Goal: Information Seeking & Learning: Check status

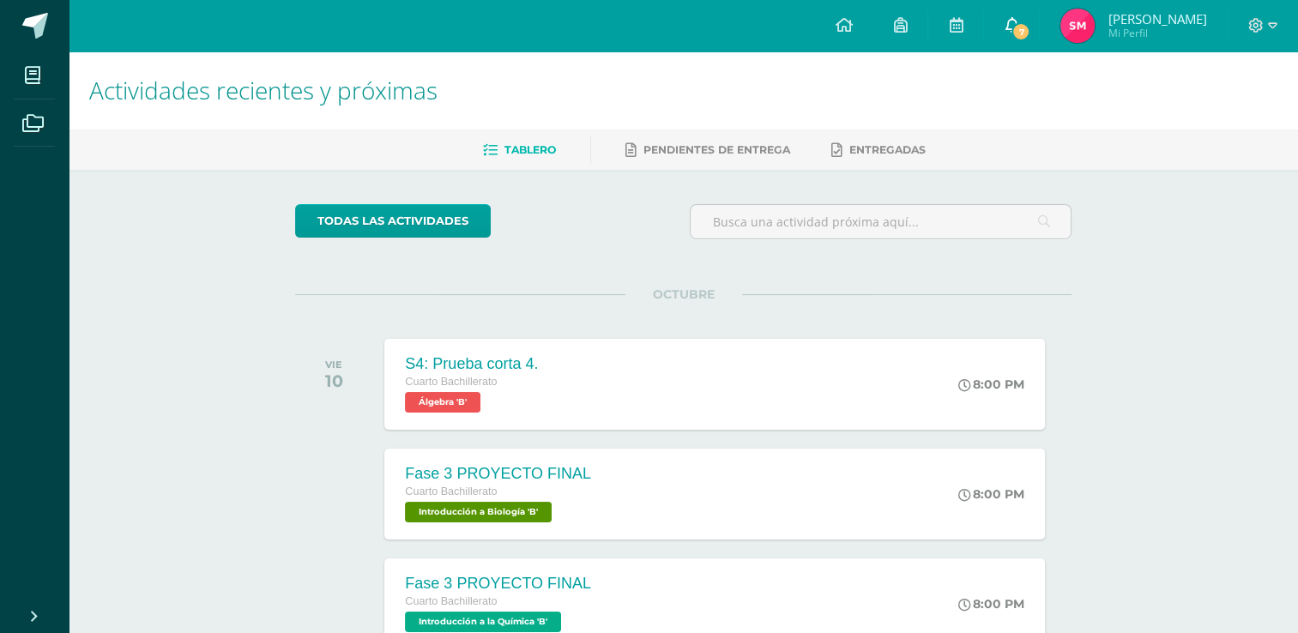
click at [1018, 20] on icon at bounding box center [1011, 24] width 14 height 15
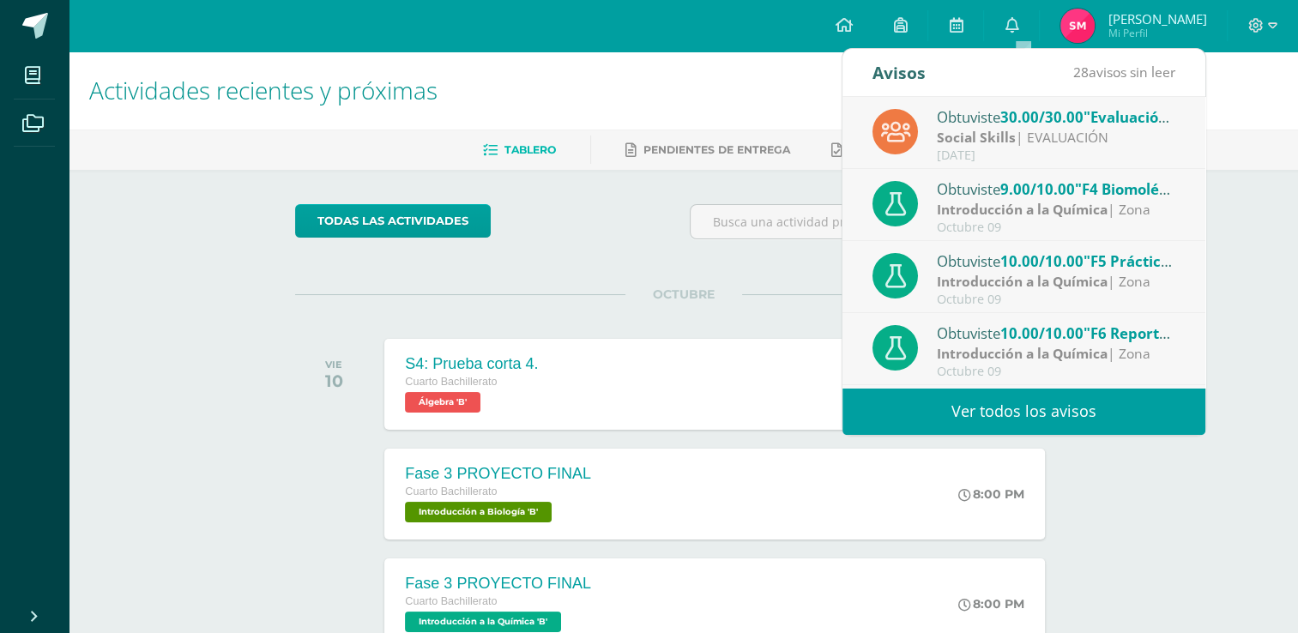
click at [1041, 151] on div "[DATE]" at bounding box center [1055, 155] width 238 height 15
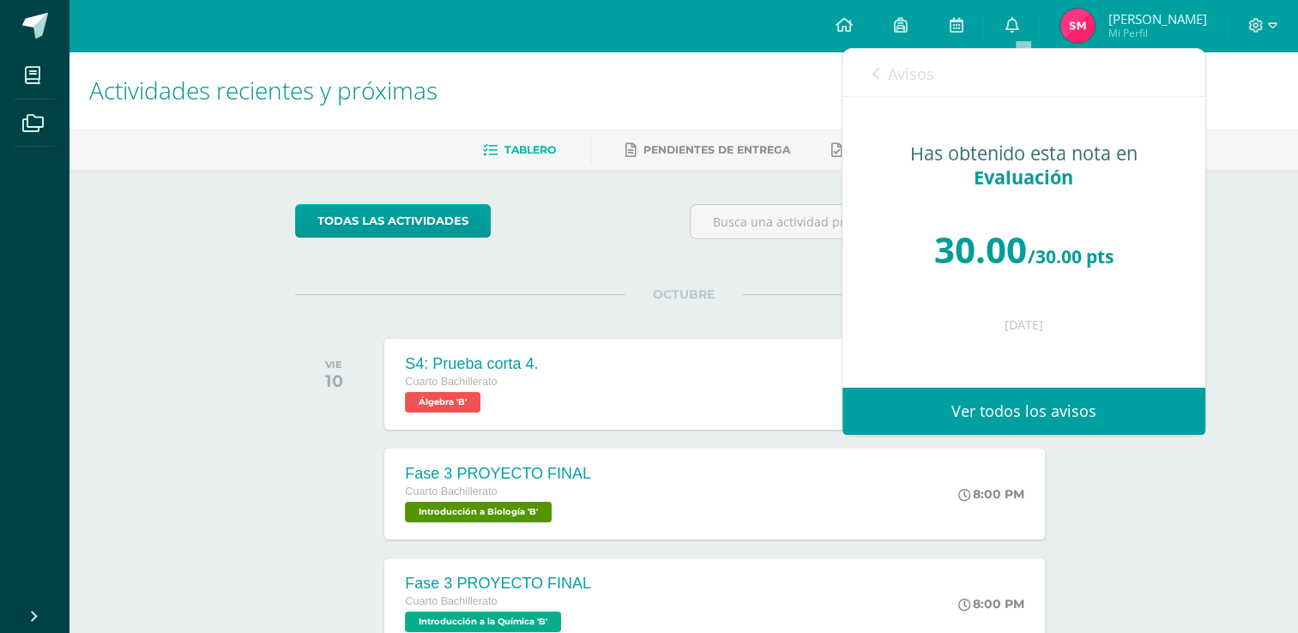
click at [872, 63] on link "Avisos" at bounding box center [903, 73] width 62 height 49
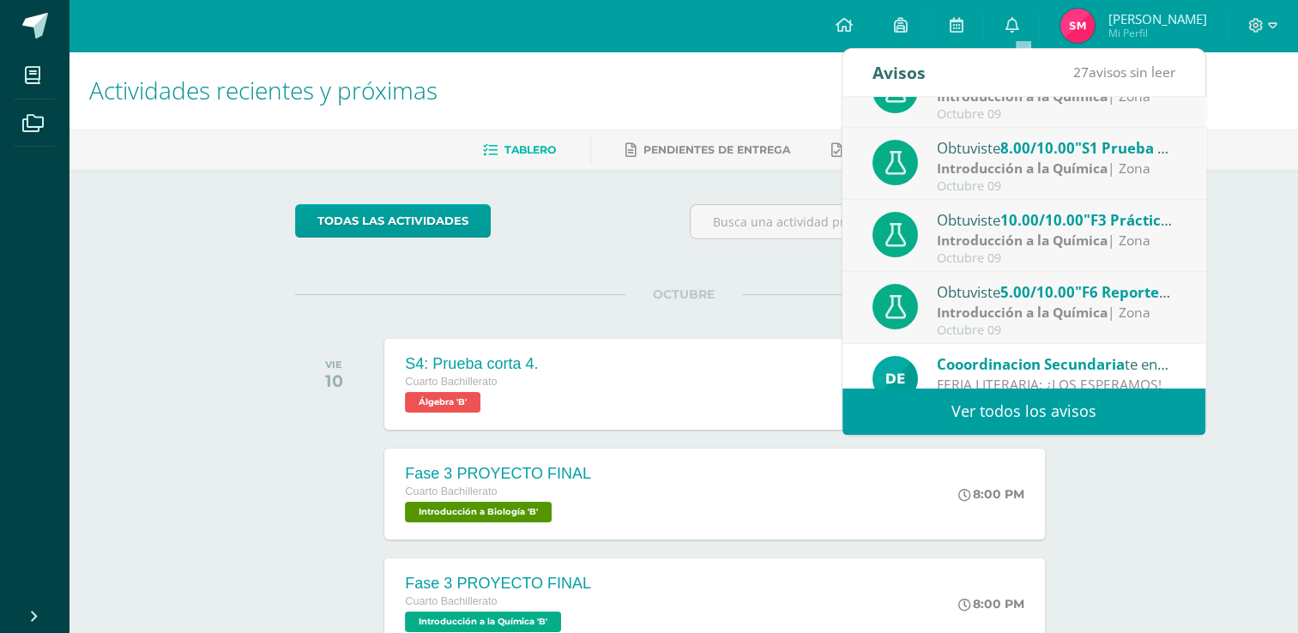
scroll to position [285, 0]
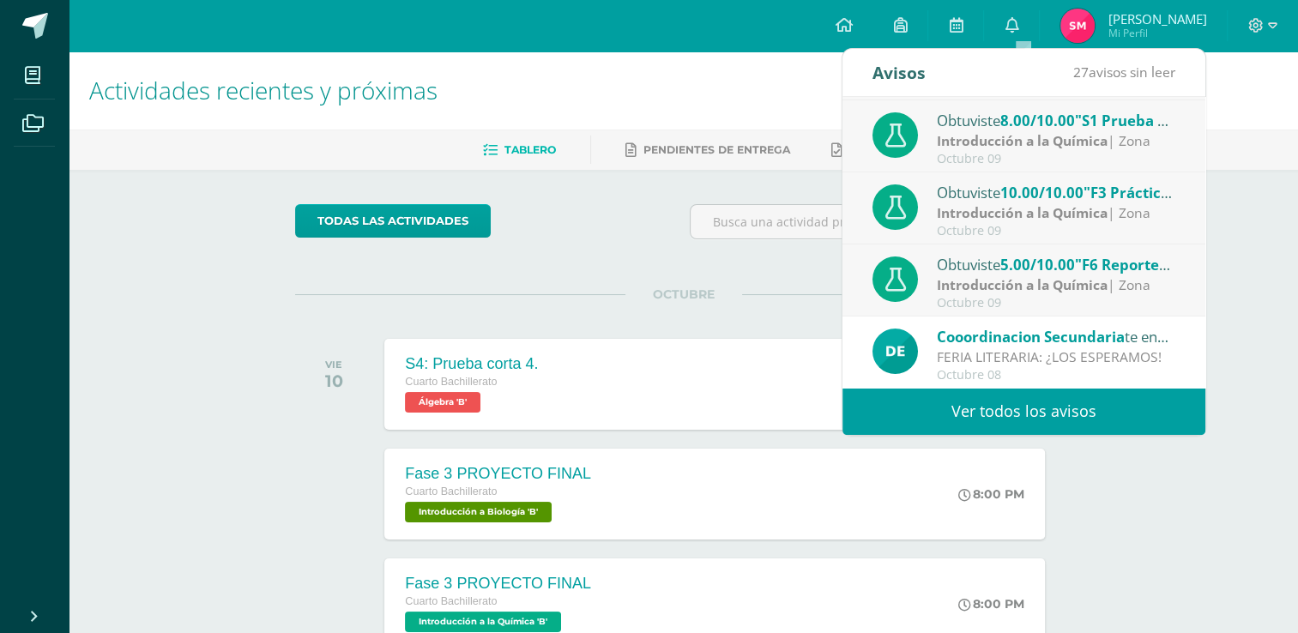
click at [1063, 272] on span "5.00/10.00" at bounding box center [1037, 265] width 75 height 20
click at [1056, 268] on span "5.00/10.00" at bounding box center [1037, 265] width 75 height 20
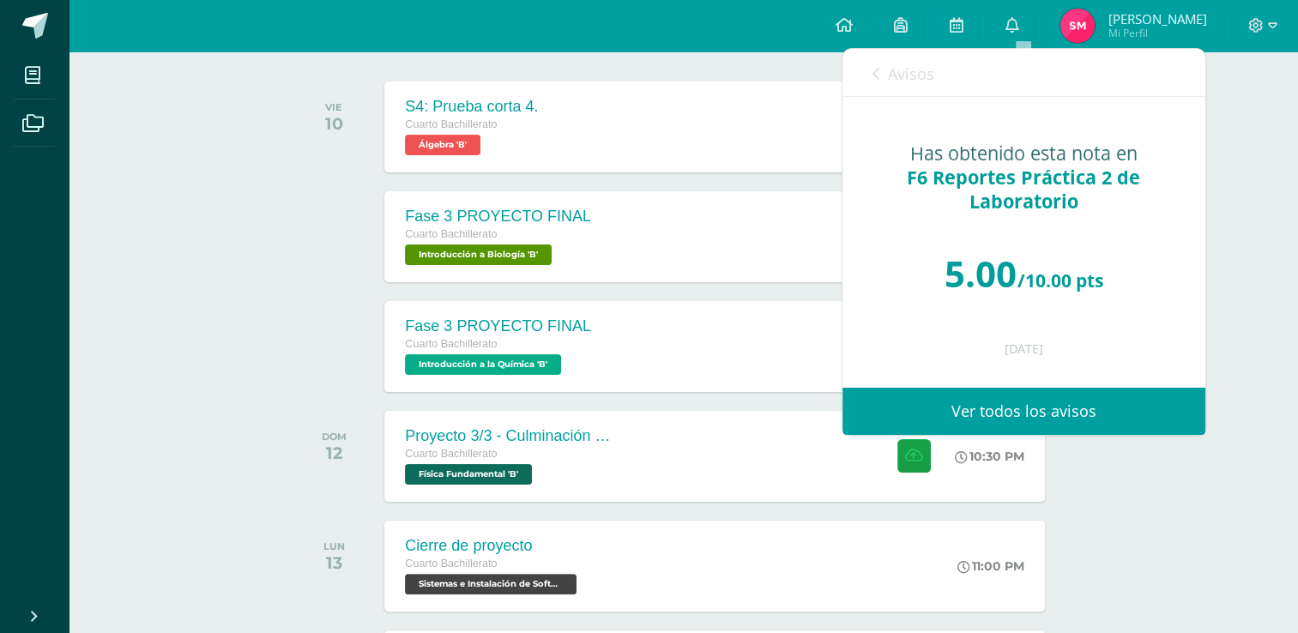
scroll to position [172, 0]
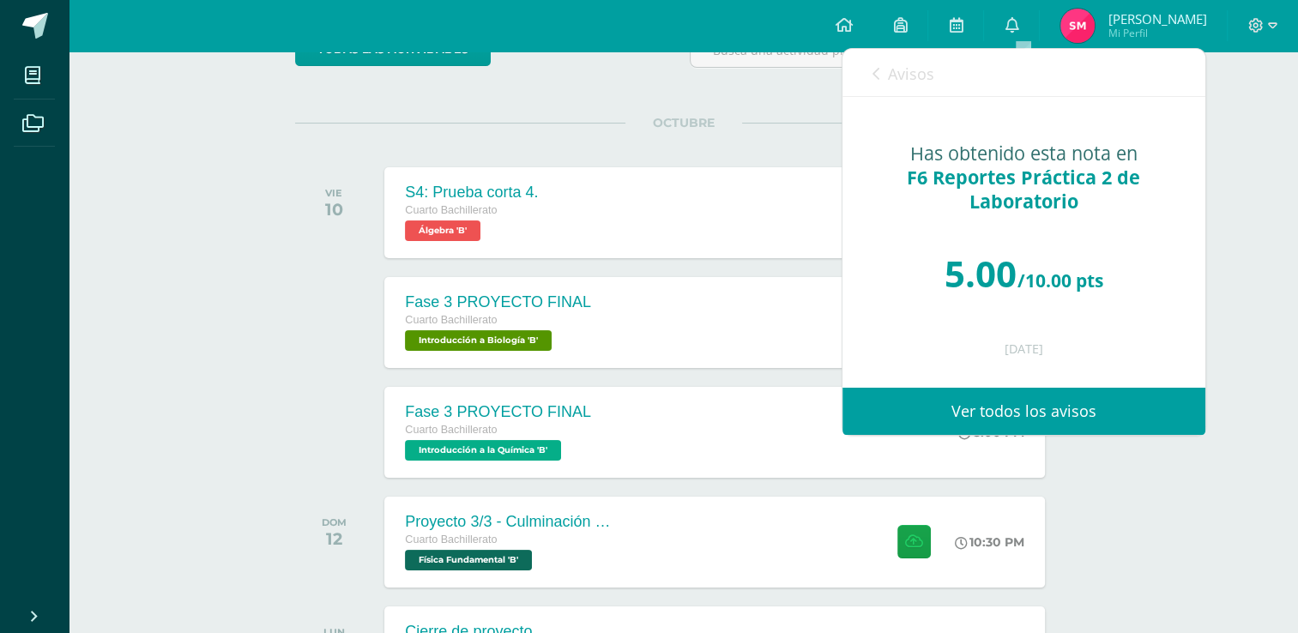
click at [888, 79] on span "Avisos" at bounding box center [911, 73] width 46 height 21
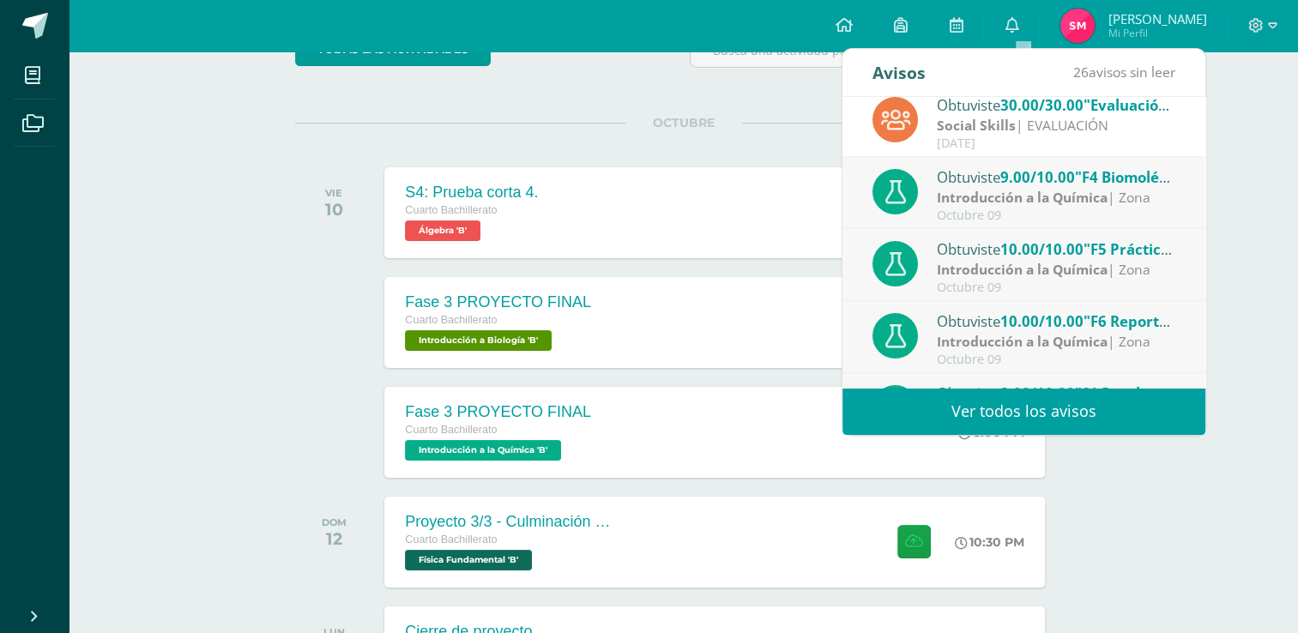
scroll to position [0, 0]
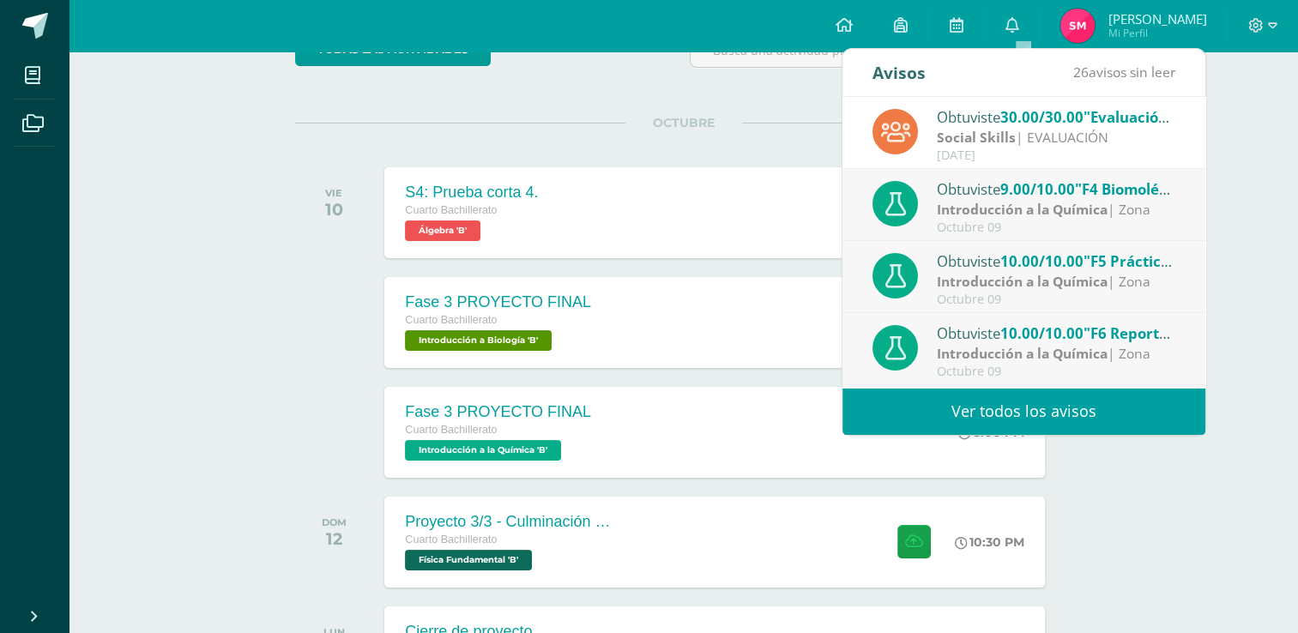
click at [1123, 26] on span "[PERSON_NAME]" at bounding box center [1156, 18] width 99 height 17
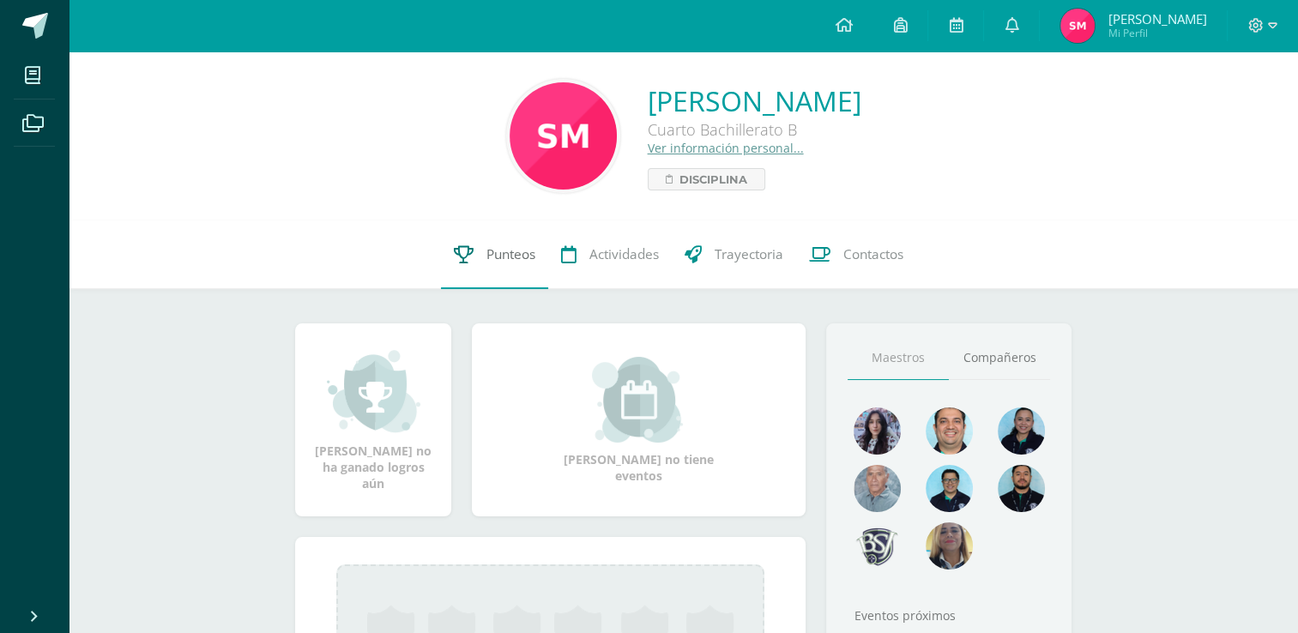
click at [503, 244] on link "Punteos" at bounding box center [494, 254] width 107 height 69
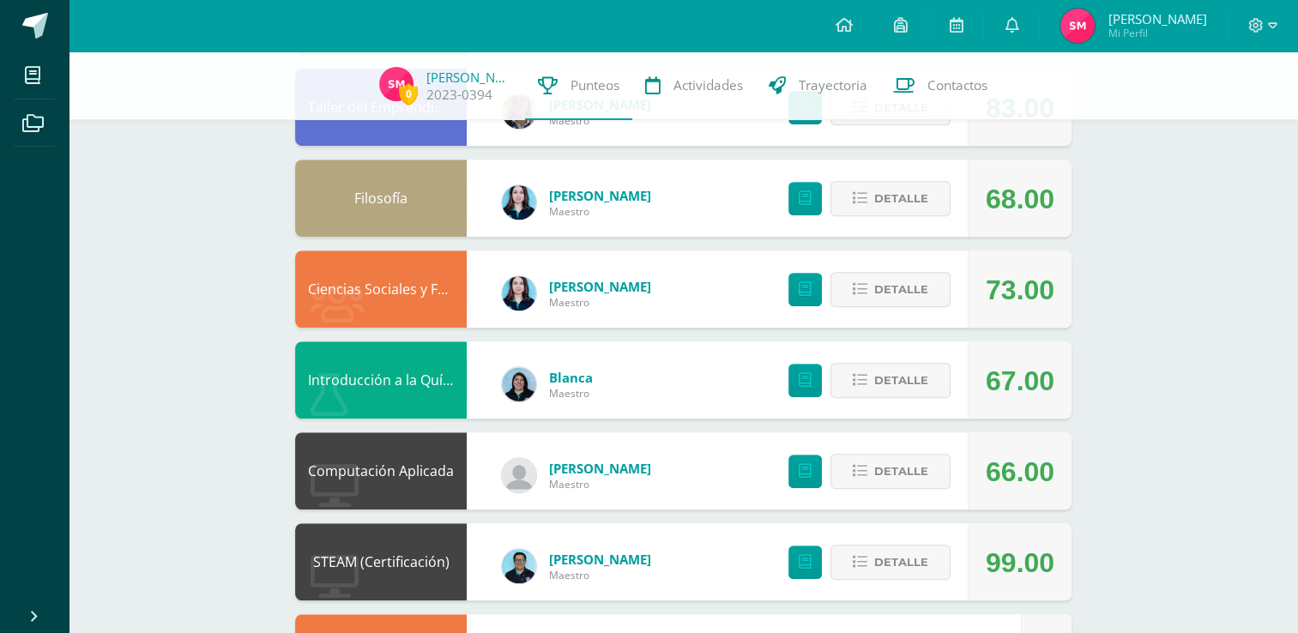
scroll to position [1115, 0]
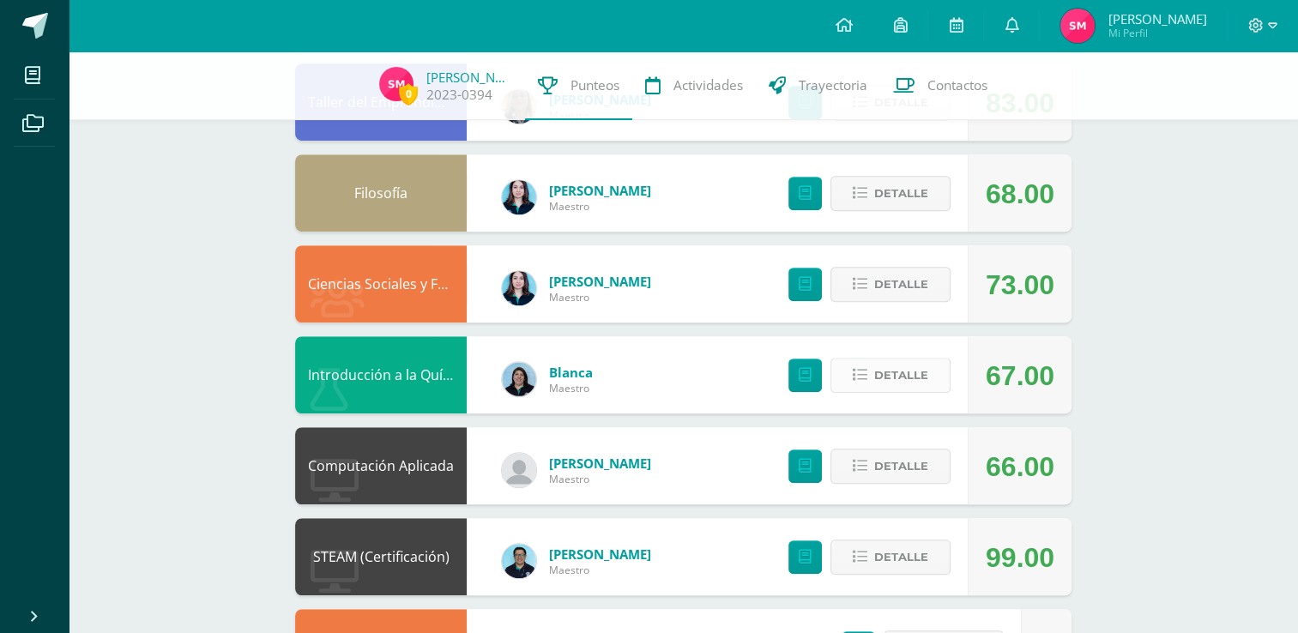
click at [911, 362] on span "Detalle" at bounding box center [901, 375] width 54 height 32
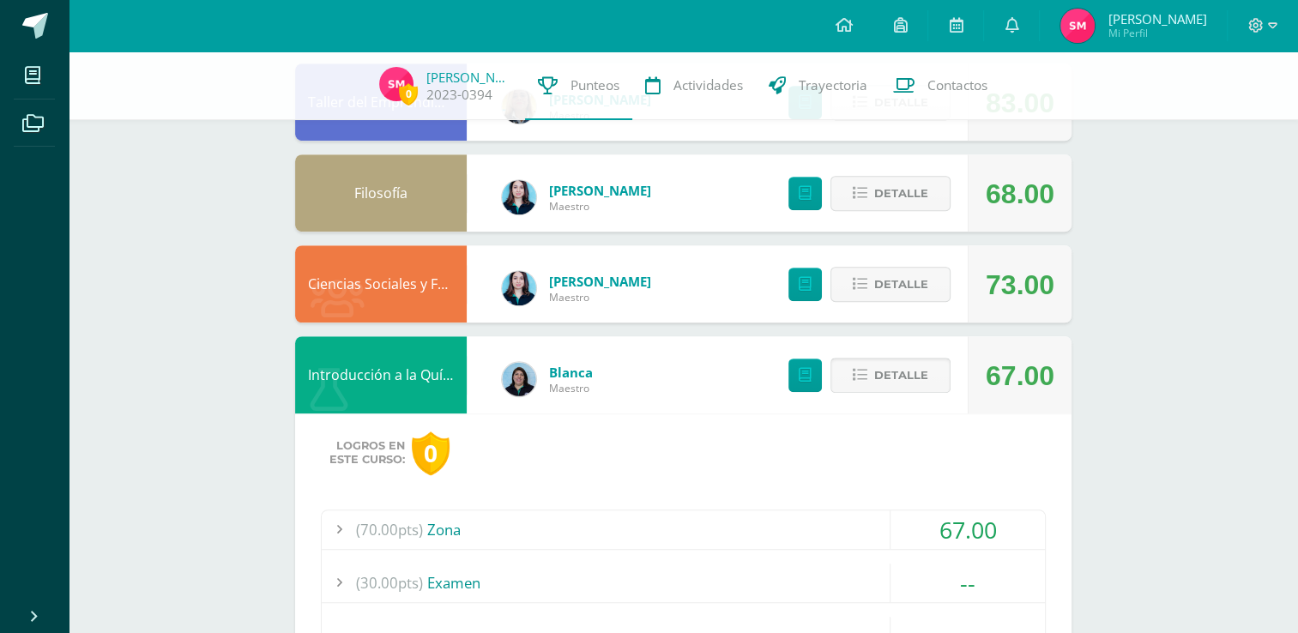
scroll to position [1286, 0]
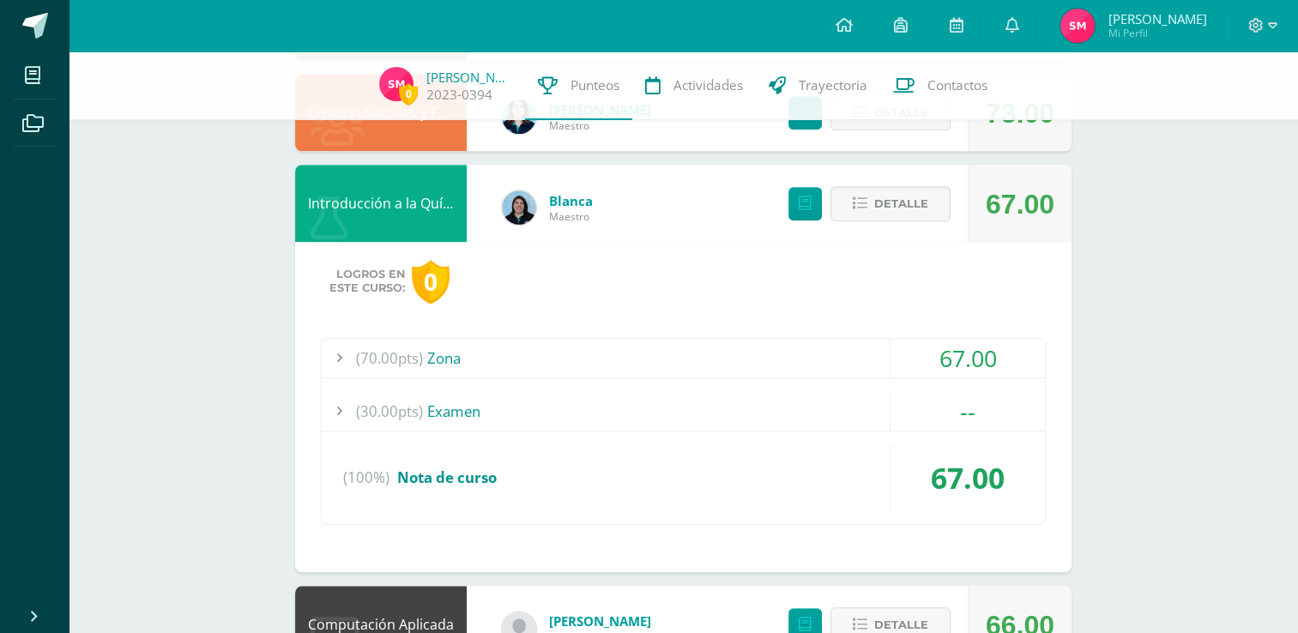
click at [721, 366] on div "(70.00pts) Zona" at bounding box center [683, 358] width 723 height 39
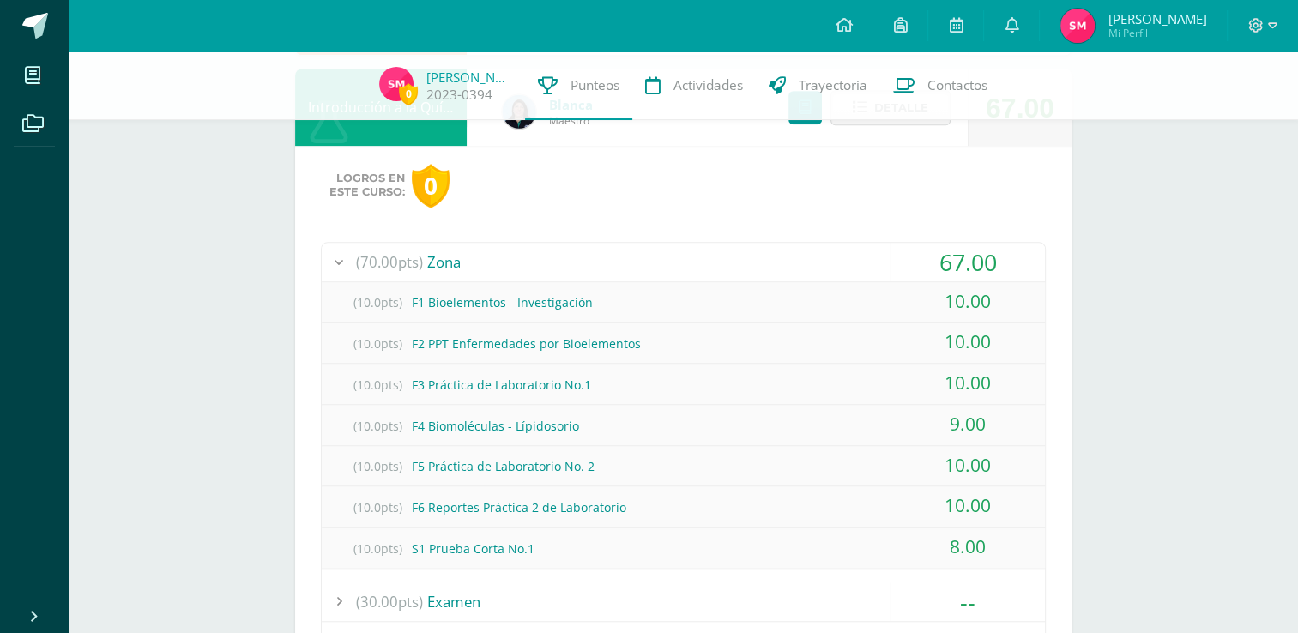
scroll to position [1372, 0]
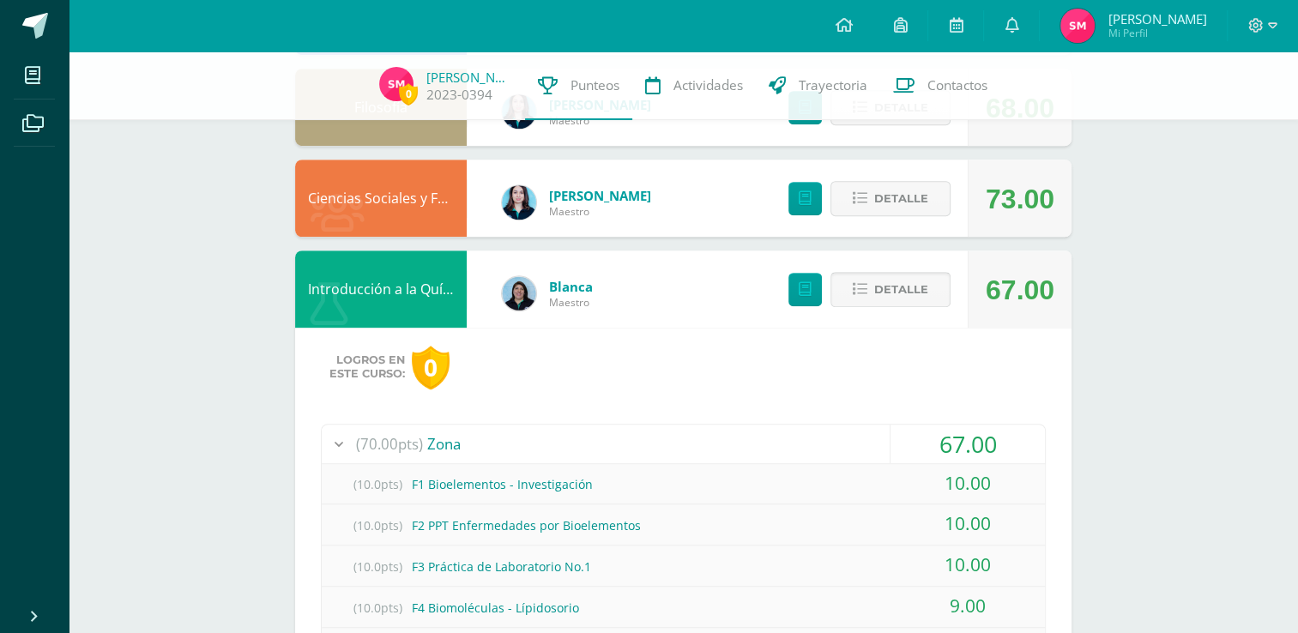
click at [900, 298] on span "Detalle" at bounding box center [901, 290] width 54 height 32
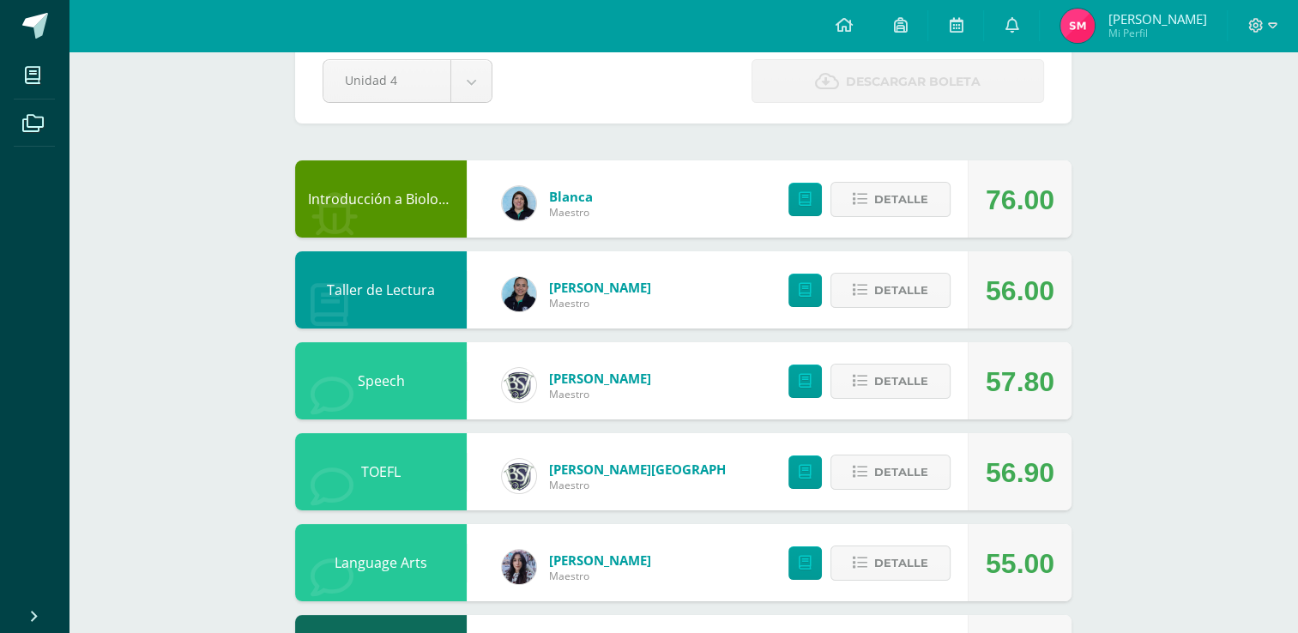
scroll to position [0, 0]
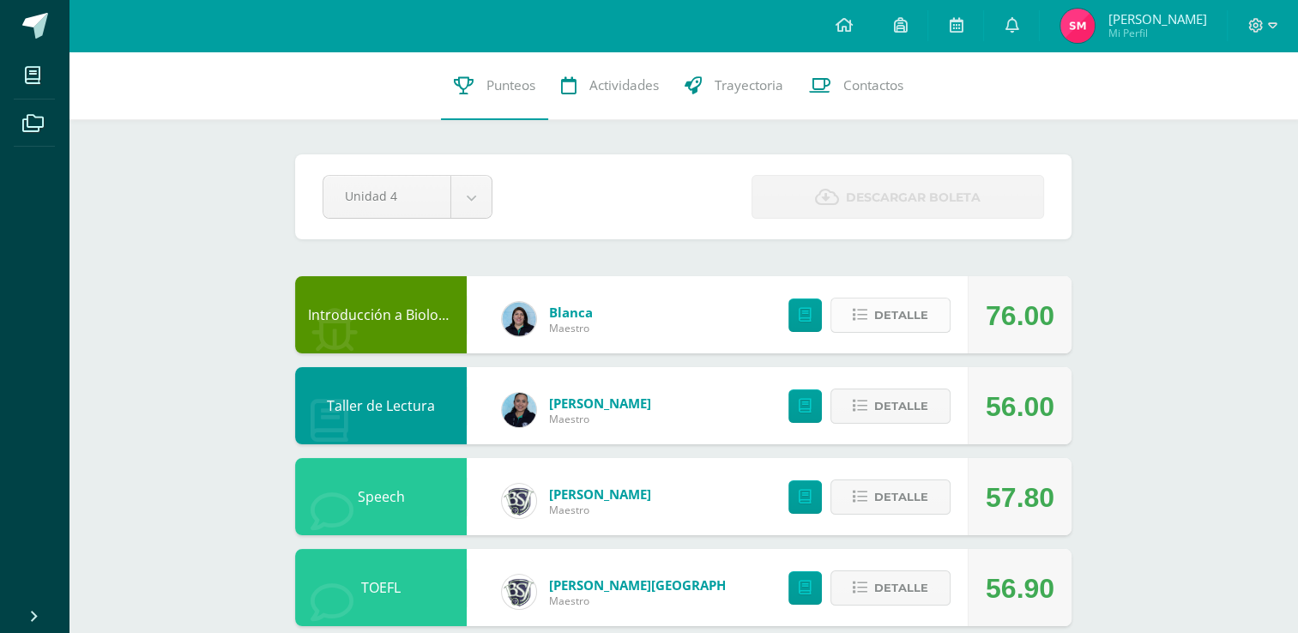
click at [912, 317] on span "Detalle" at bounding box center [901, 315] width 54 height 32
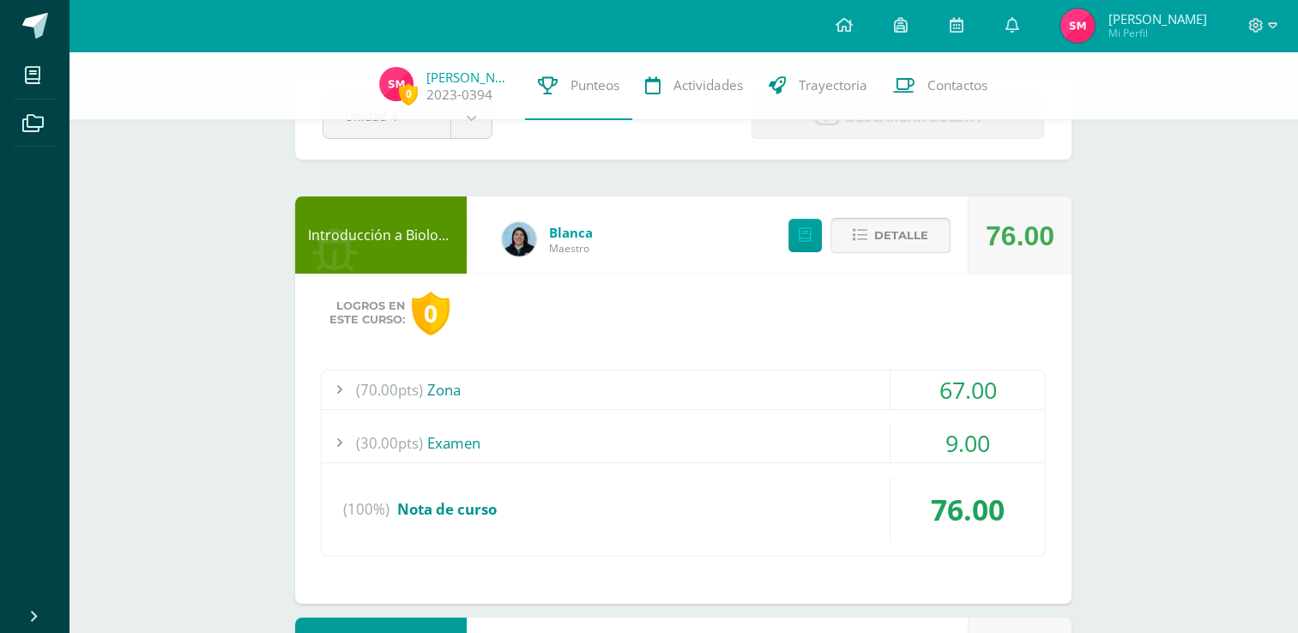
scroll to position [86, 0]
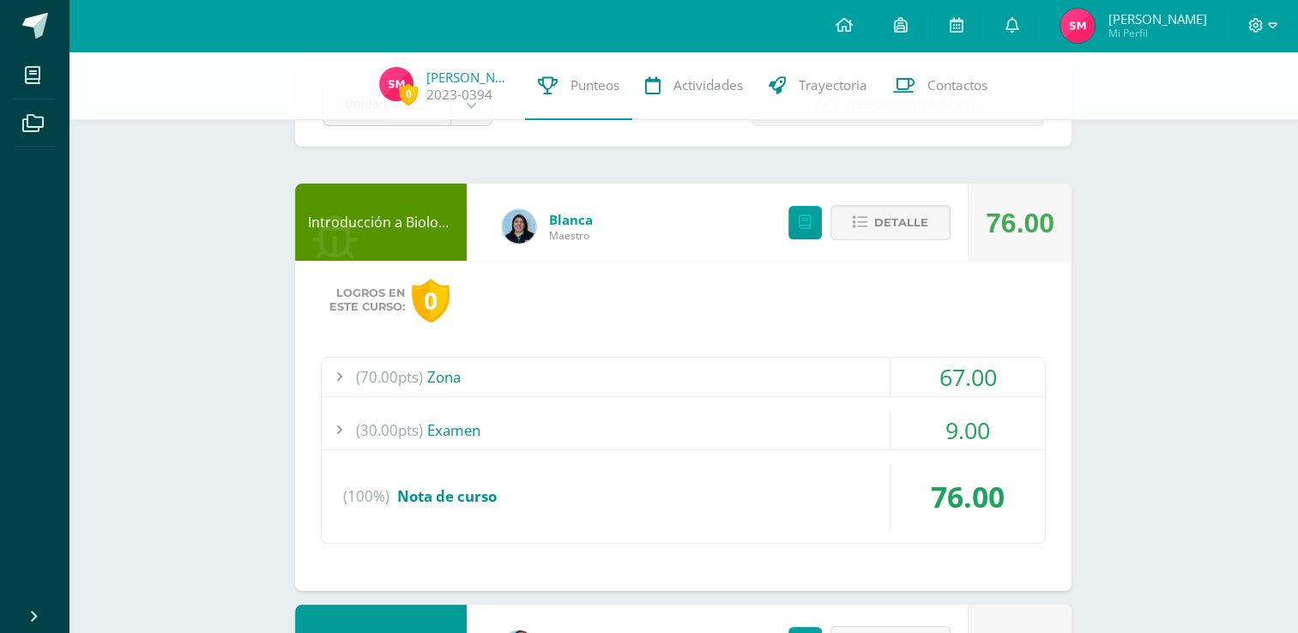
click at [864, 376] on div "(70.00pts) Zona" at bounding box center [683, 377] width 723 height 39
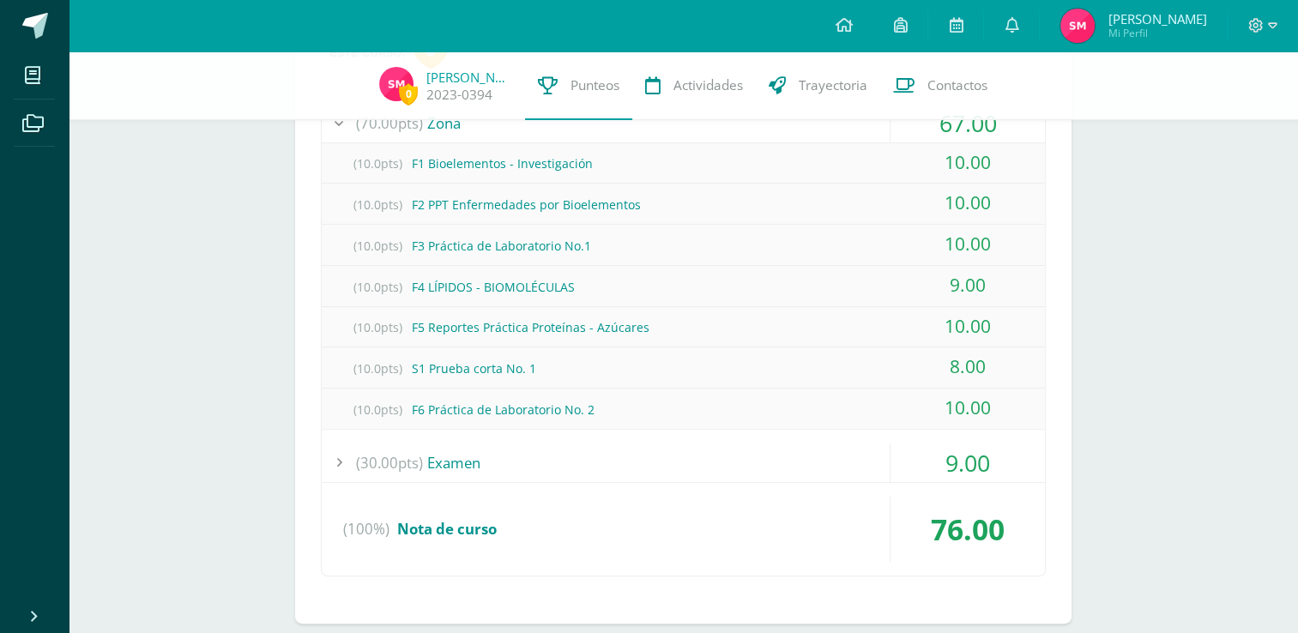
scroll to position [343, 0]
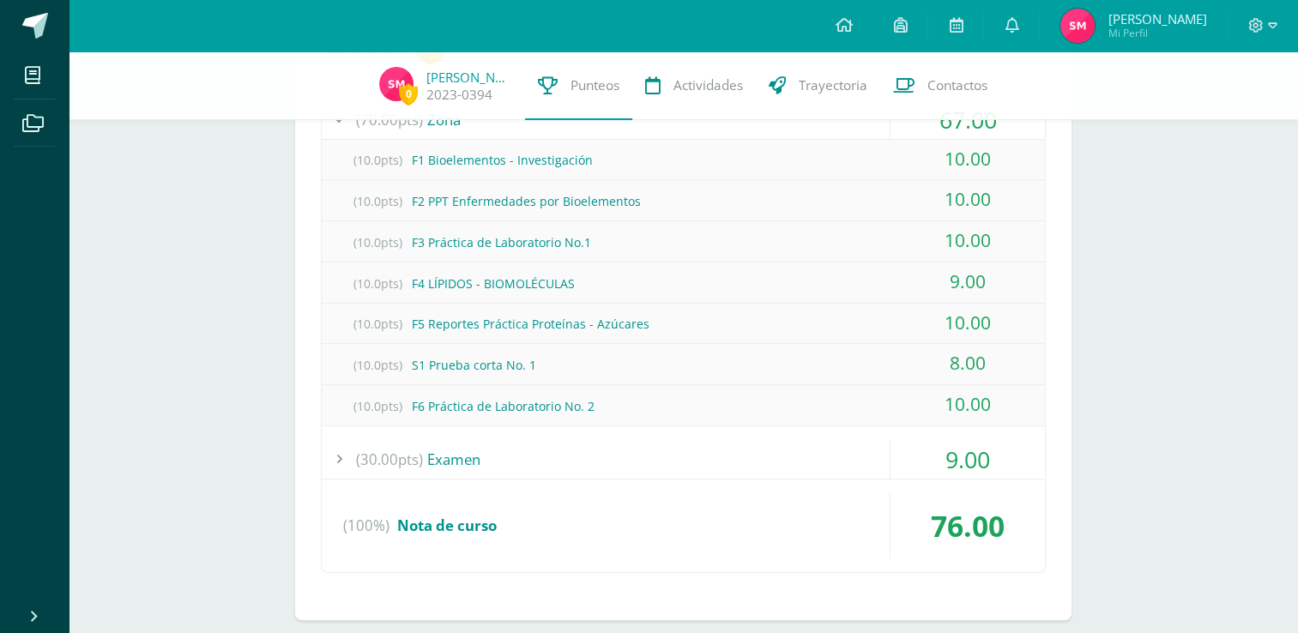
click at [739, 467] on div "(30.00pts) Examen" at bounding box center [683, 459] width 723 height 39
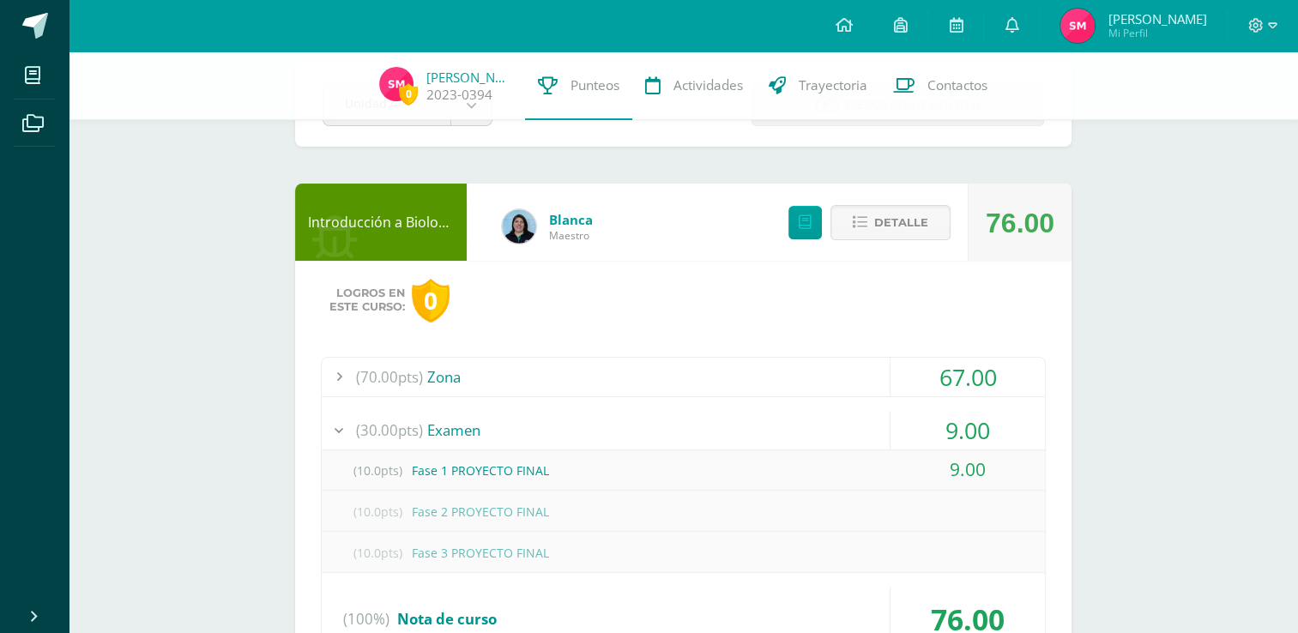
click at [709, 387] on div "(70.00pts) Zona" at bounding box center [683, 377] width 723 height 39
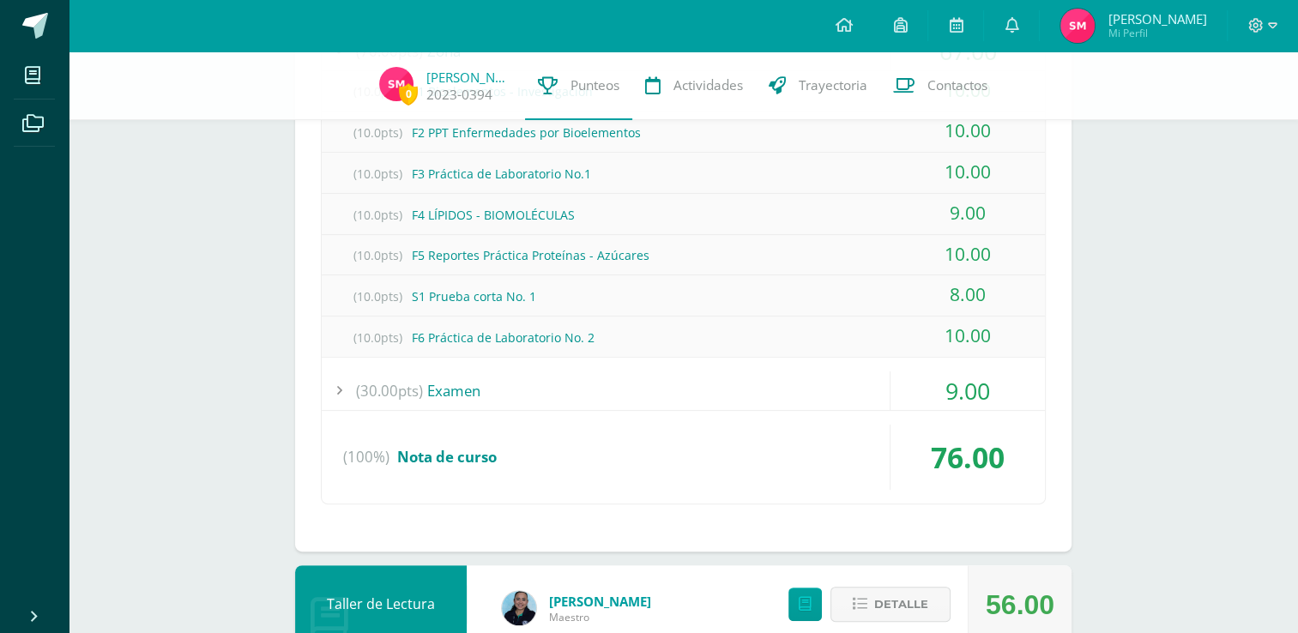
scroll to position [429, 0]
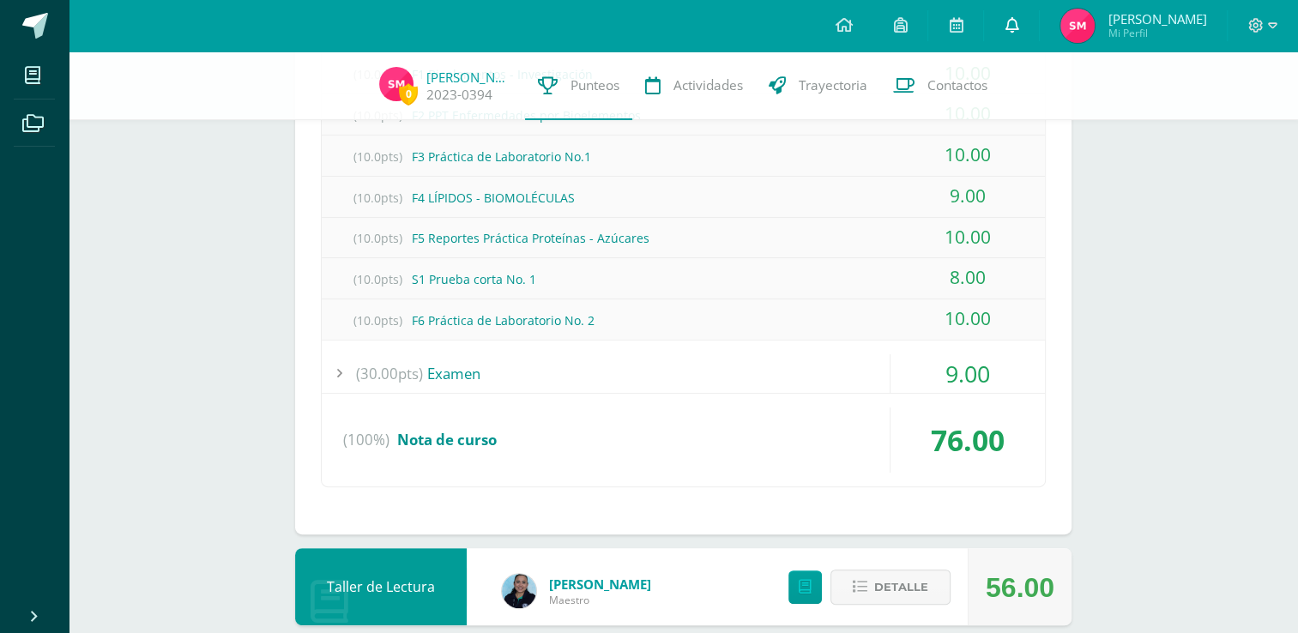
click at [1030, 14] on link at bounding box center [1011, 25] width 55 height 51
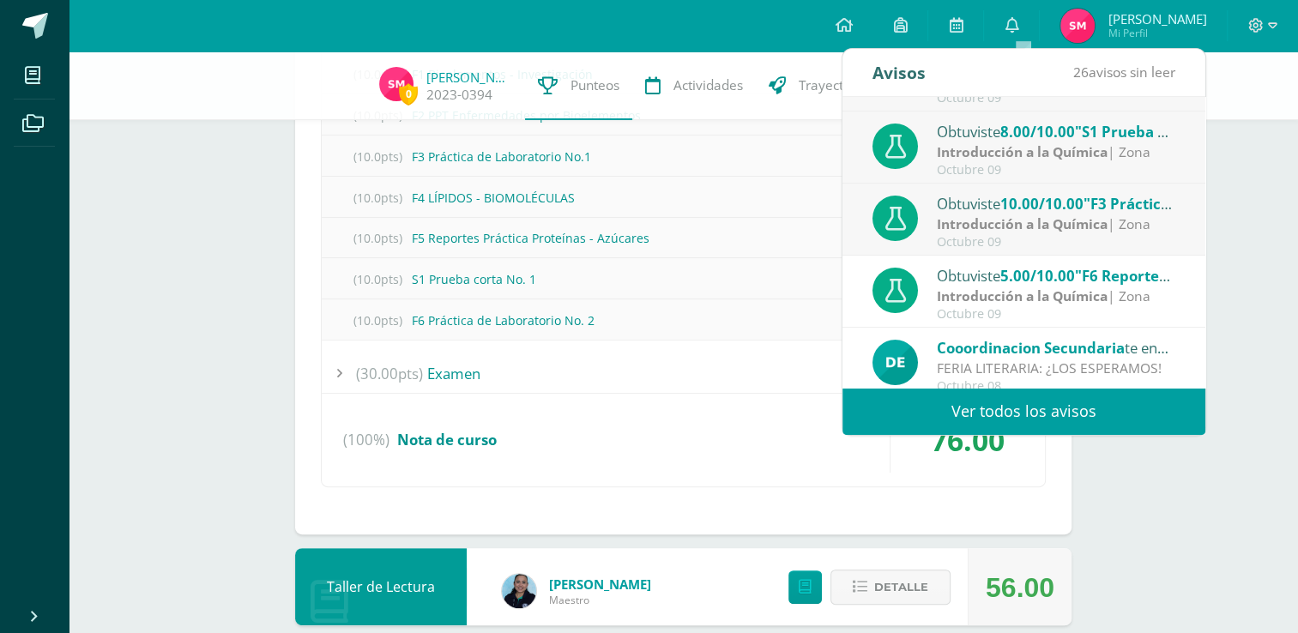
scroll to position [285, 0]
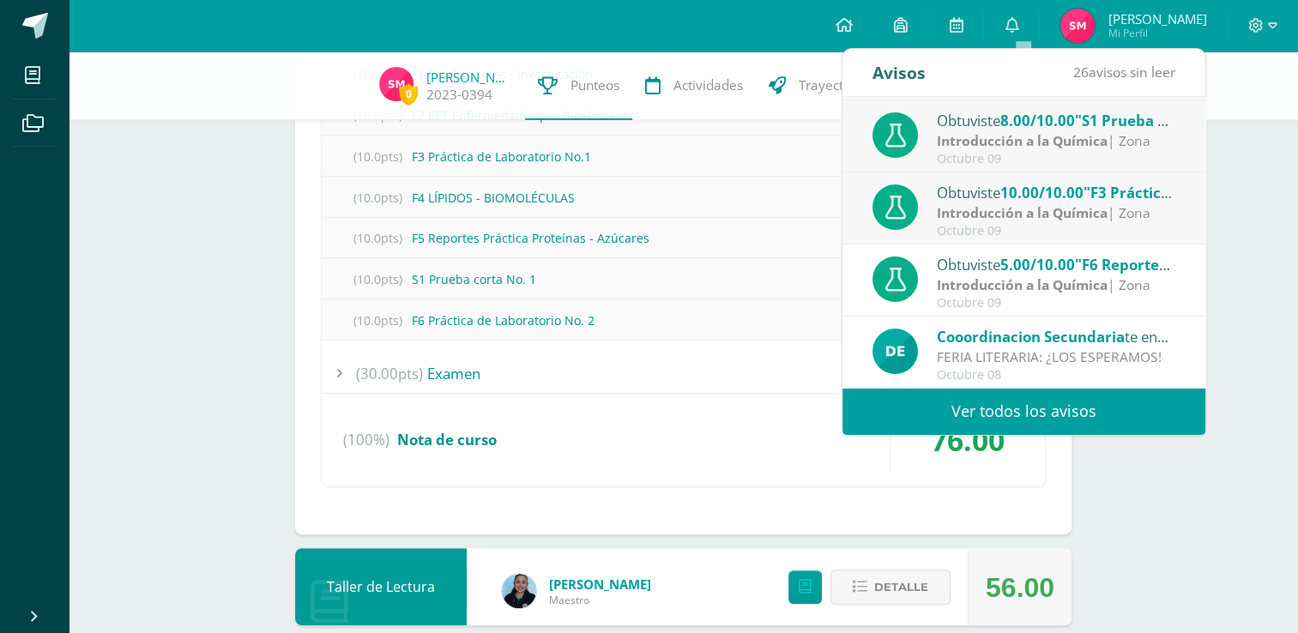
click at [1006, 277] on strong "Introducción a la Química" at bounding box center [1021, 284] width 171 height 19
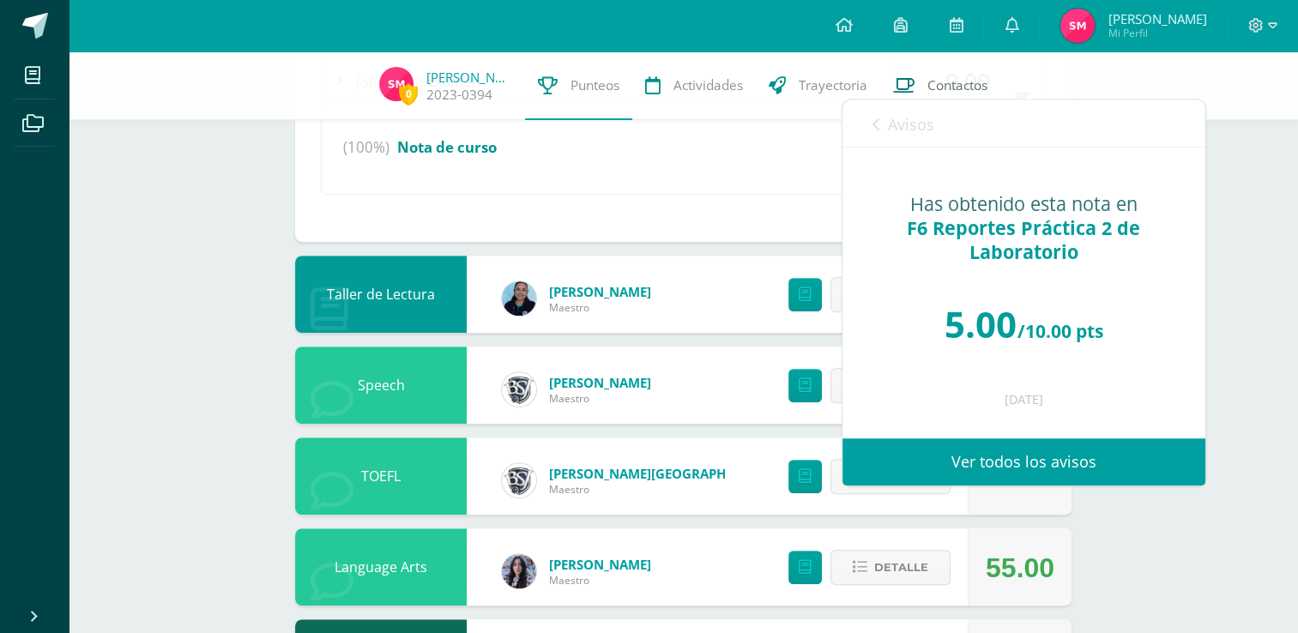
scroll to position [686, 0]
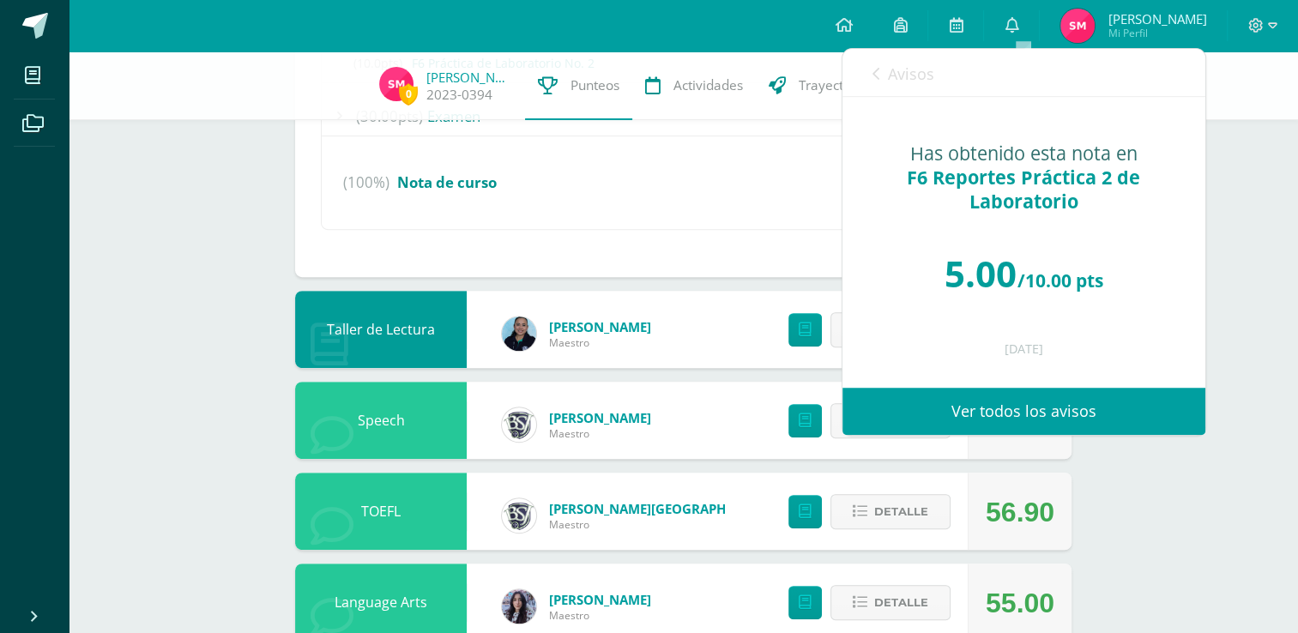
click at [906, 89] on link "Avisos" at bounding box center [903, 73] width 62 height 49
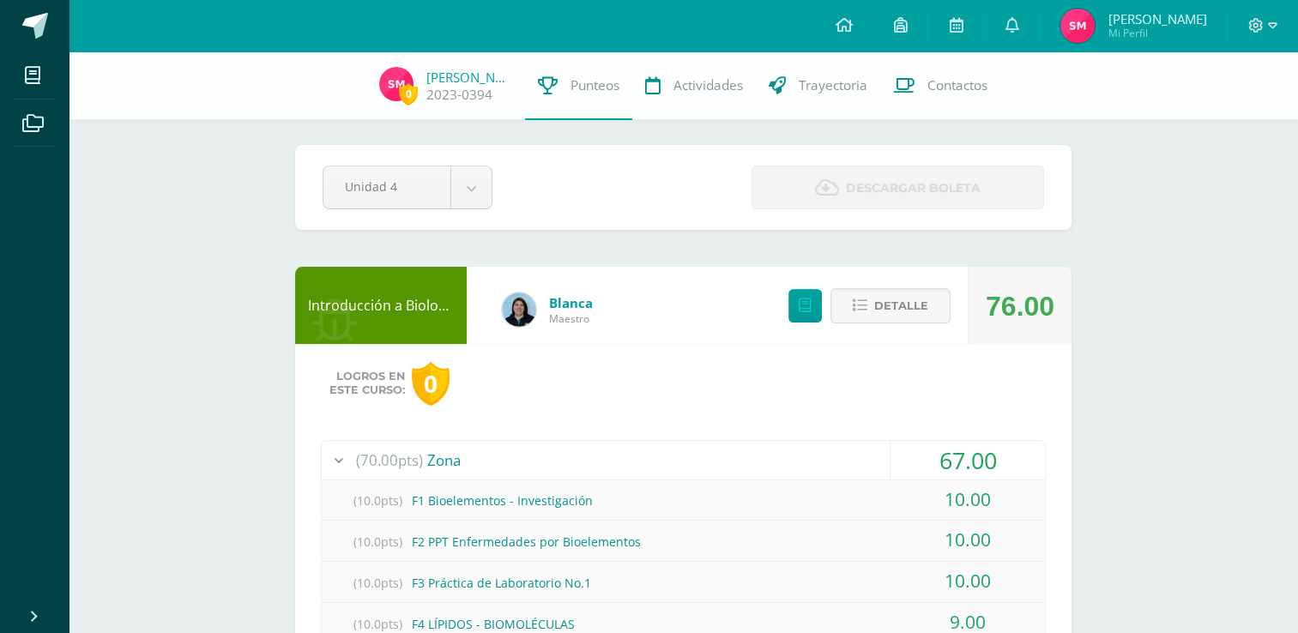
scroll to position [0, 0]
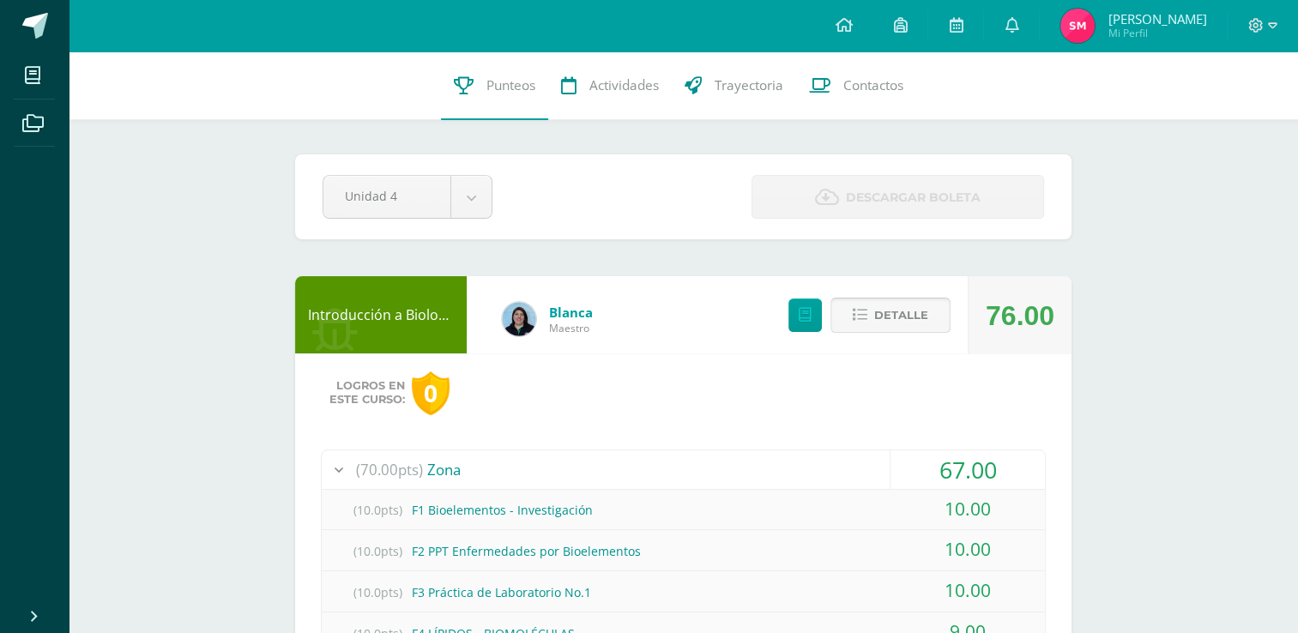
click at [880, 328] on span "Detalle" at bounding box center [901, 315] width 54 height 32
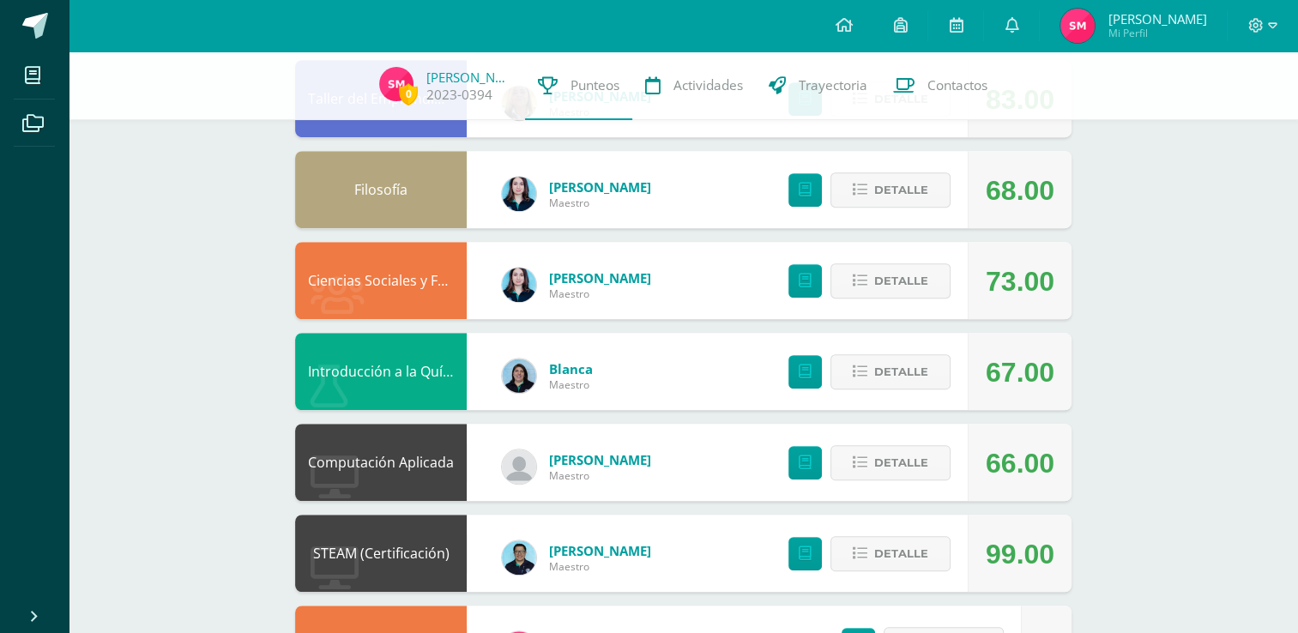
scroll to position [1126, 0]
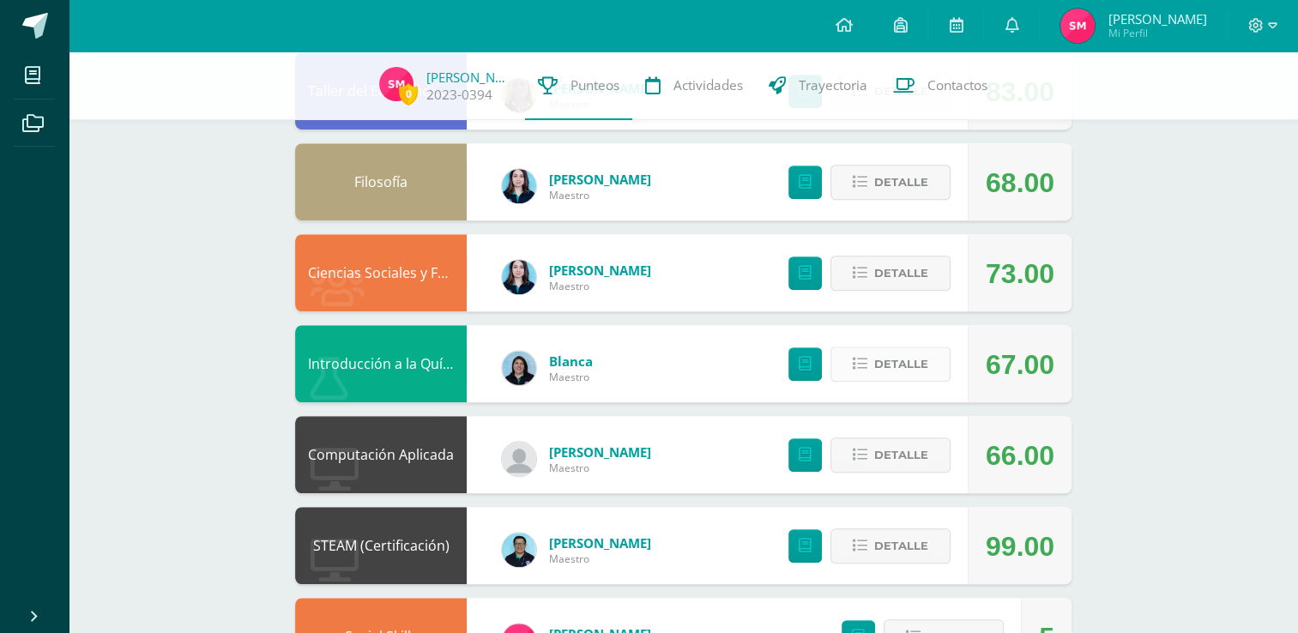
click at [867, 372] on button "Detalle" at bounding box center [890, 363] width 120 height 35
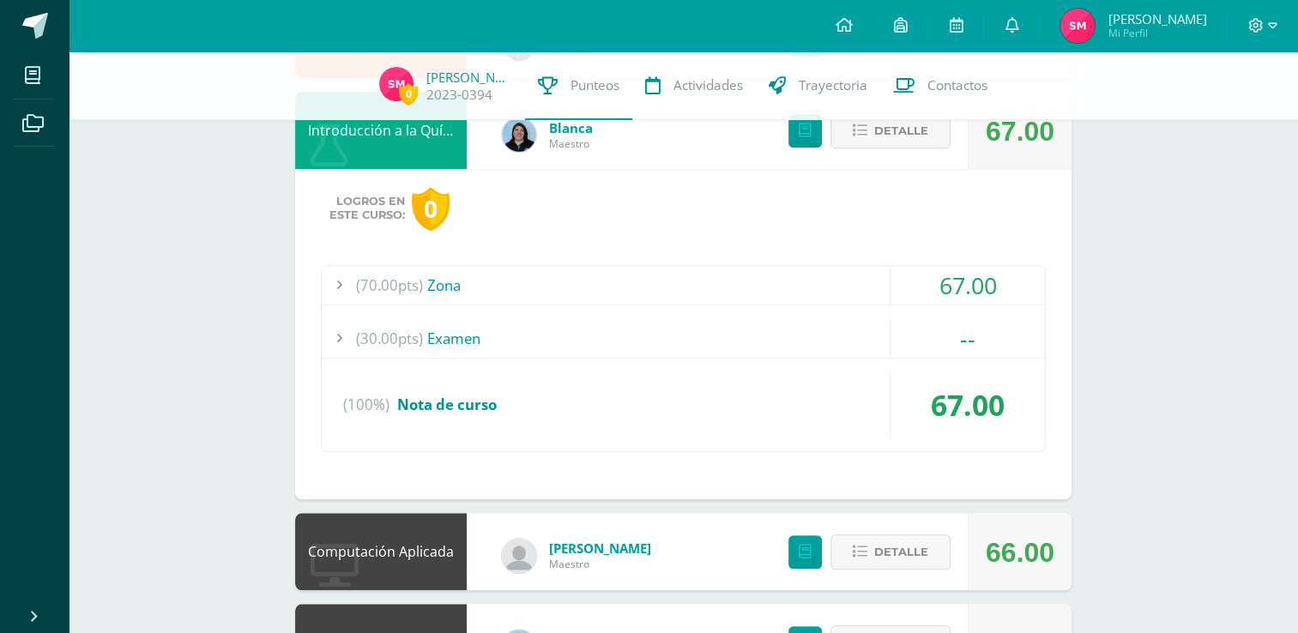
scroll to position [1383, 0]
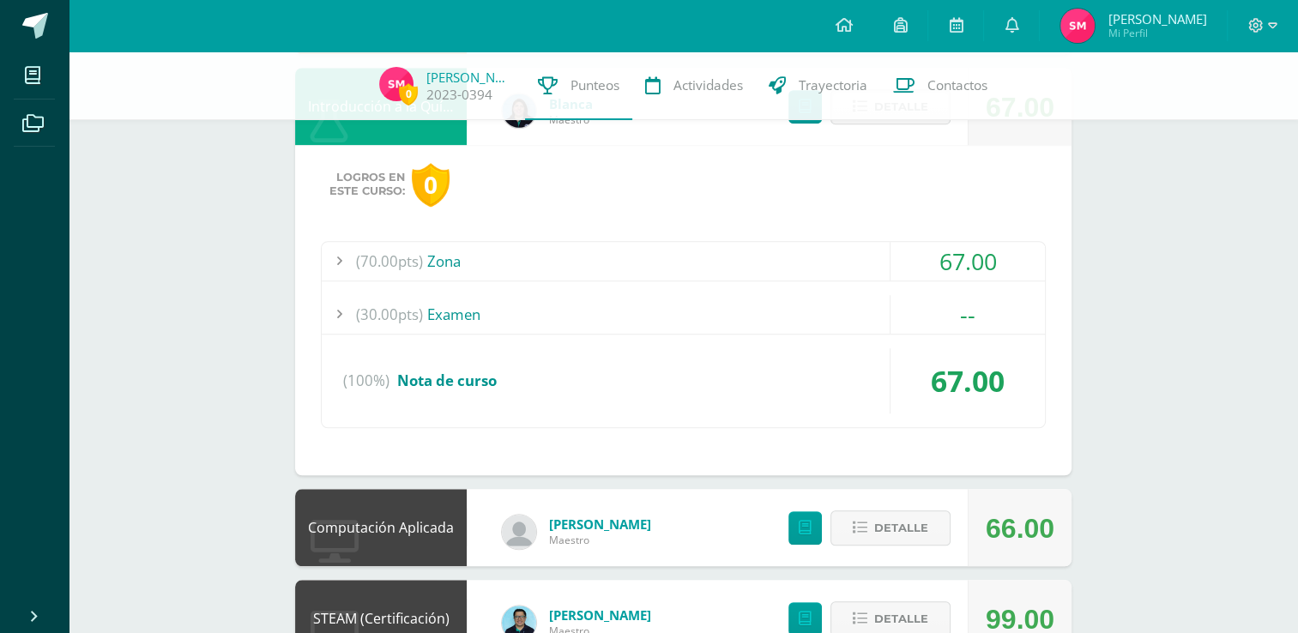
click at [822, 259] on div "(70.00pts) Zona" at bounding box center [683, 261] width 723 height 39
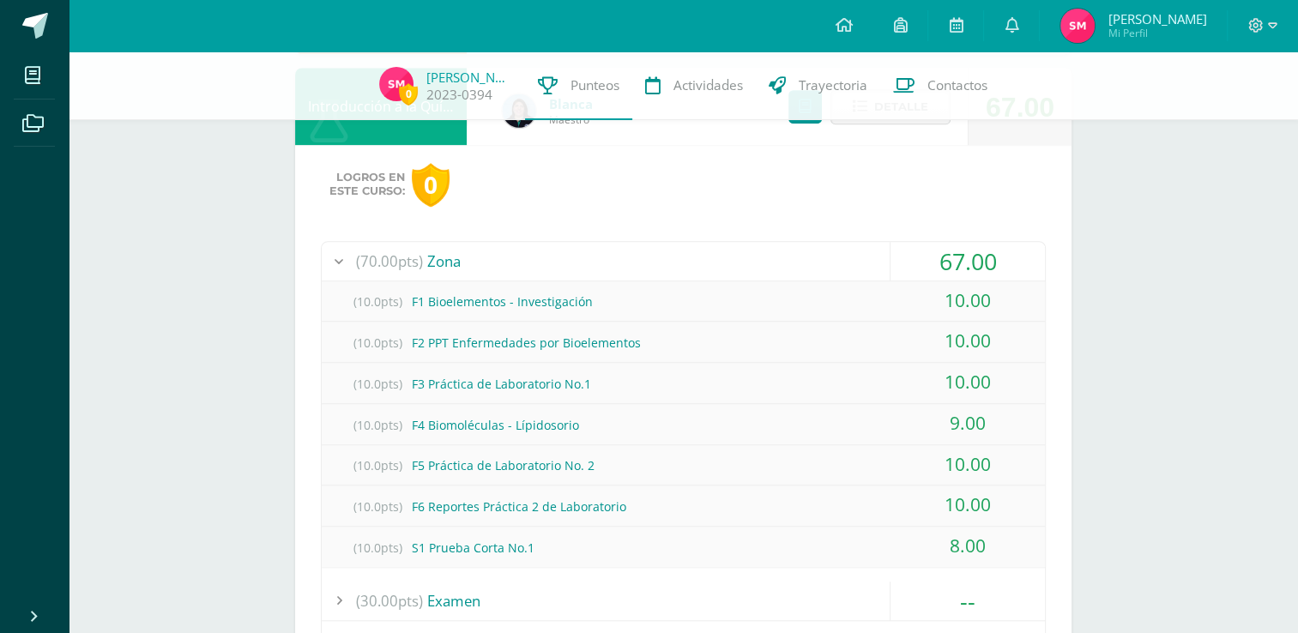
scroll to position [1126, 0]
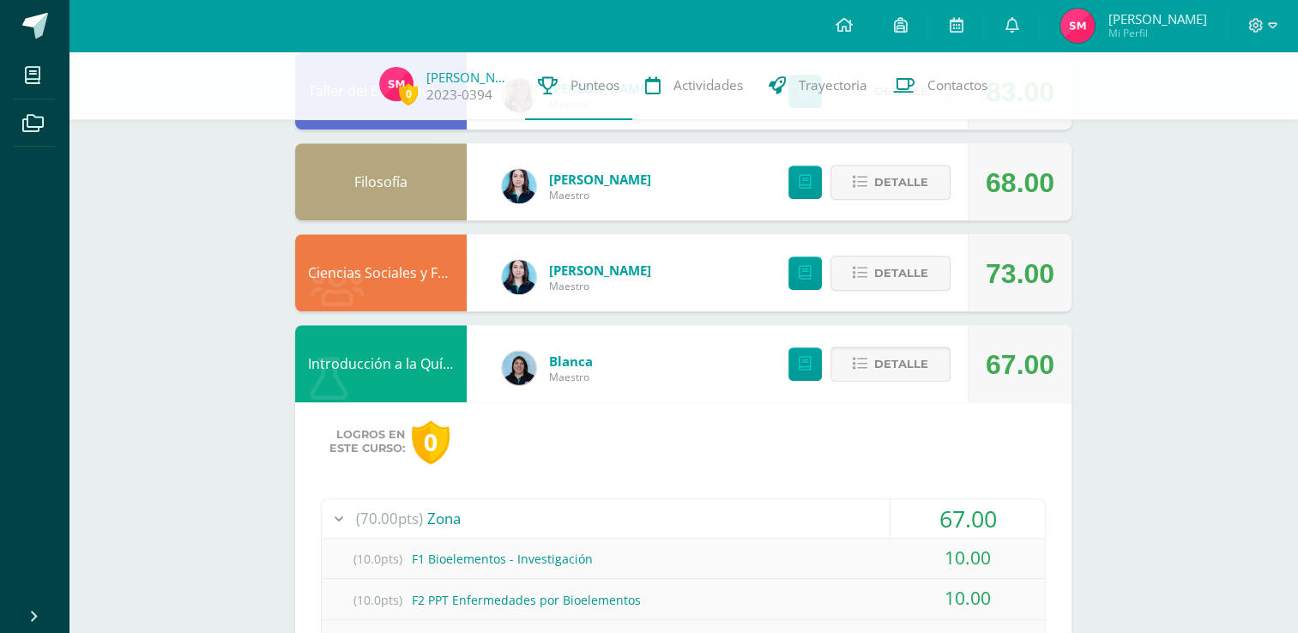
click at [889, 358] on span "Detalle" at bounding box center [901, 364] width 54 height 32
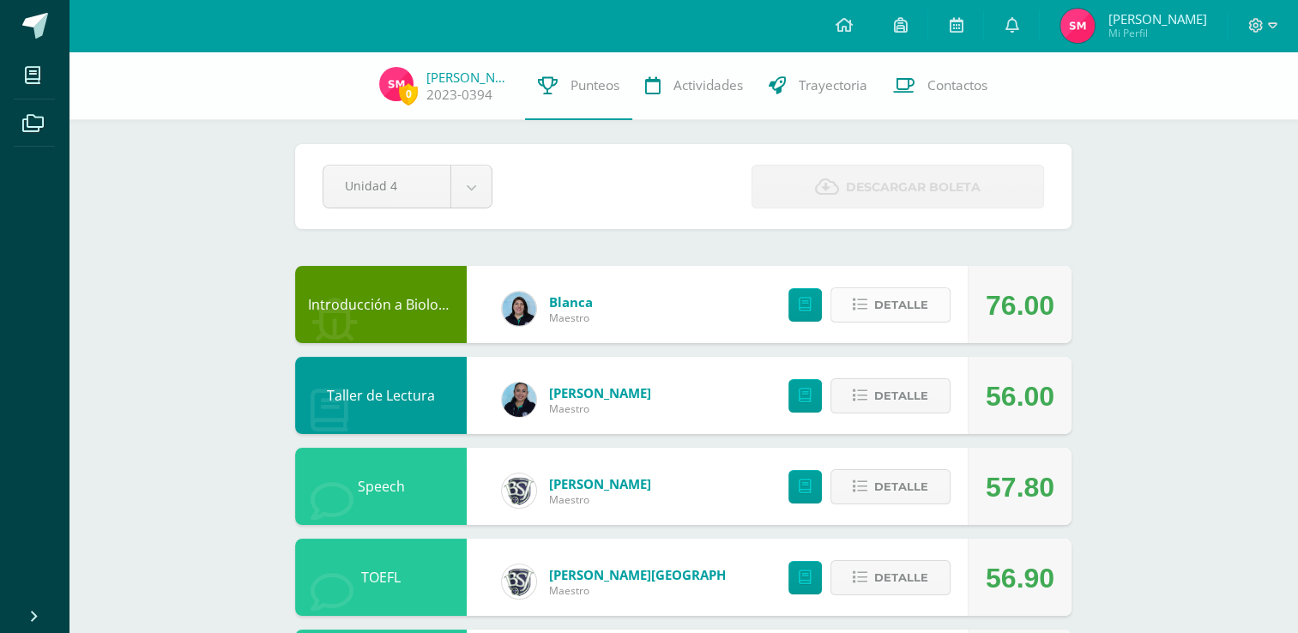
scroll to position [0, 0]
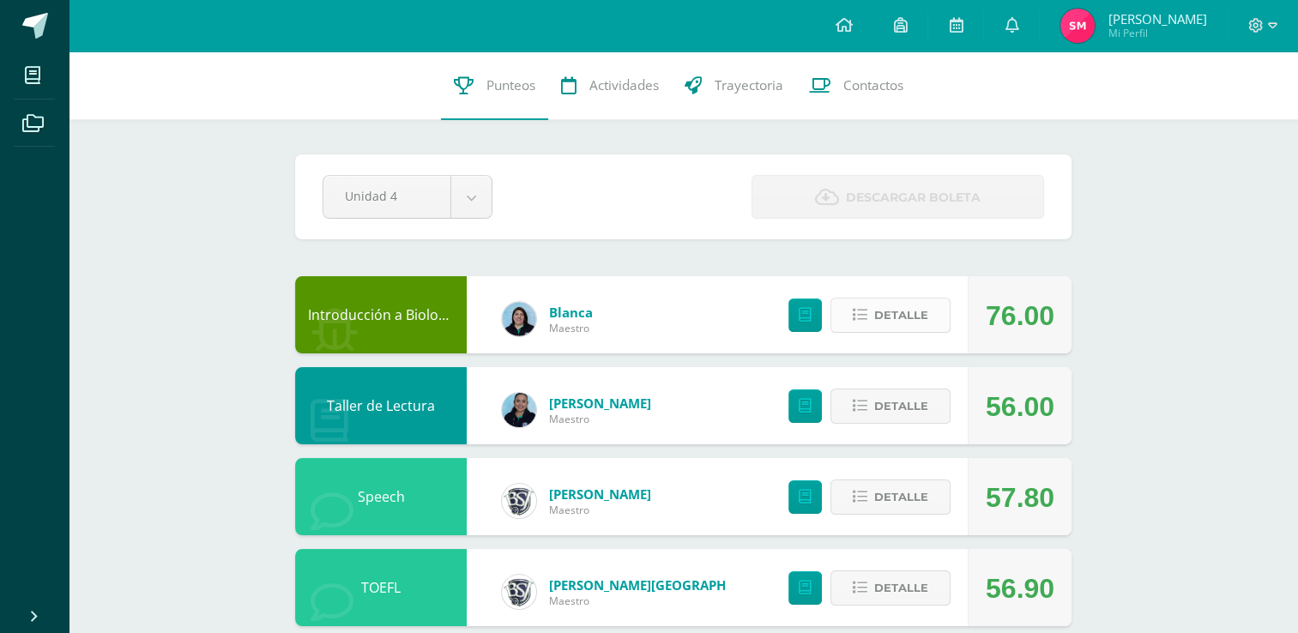
click at [910, 325] on span "Detalle" at bounding box center [901, 315] width 54 height 32
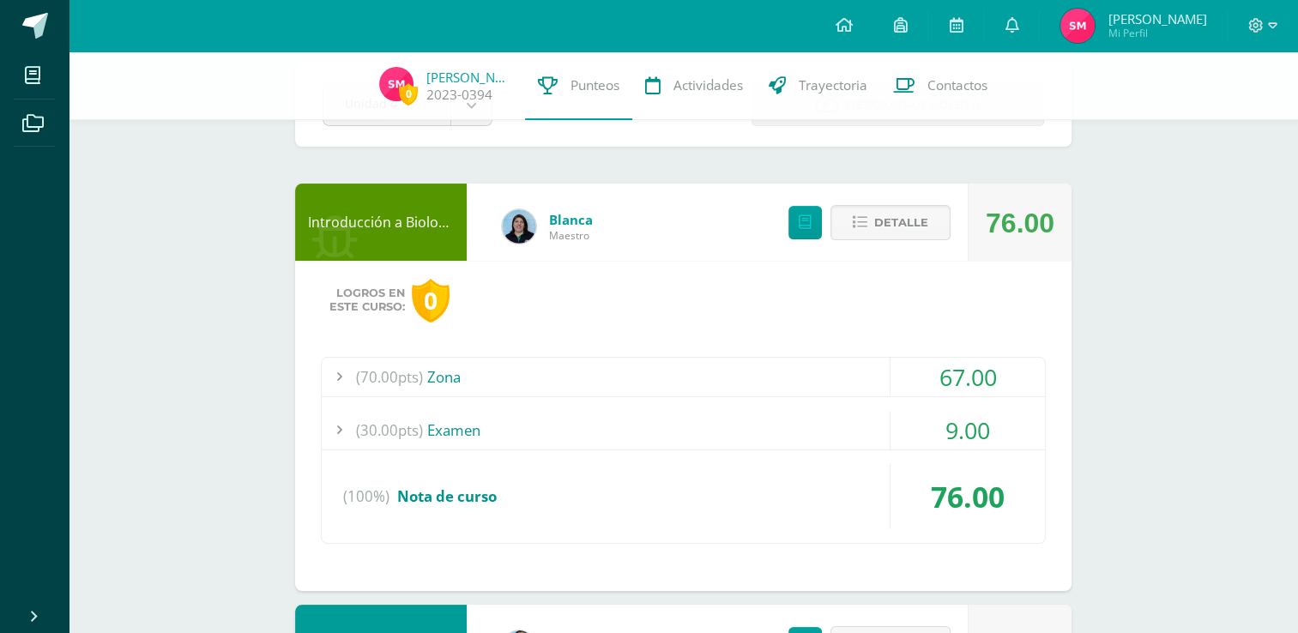
click at [792, 371] on div "(70.00pts) Zona" at bounding box center [683, 377] width 723 height 39
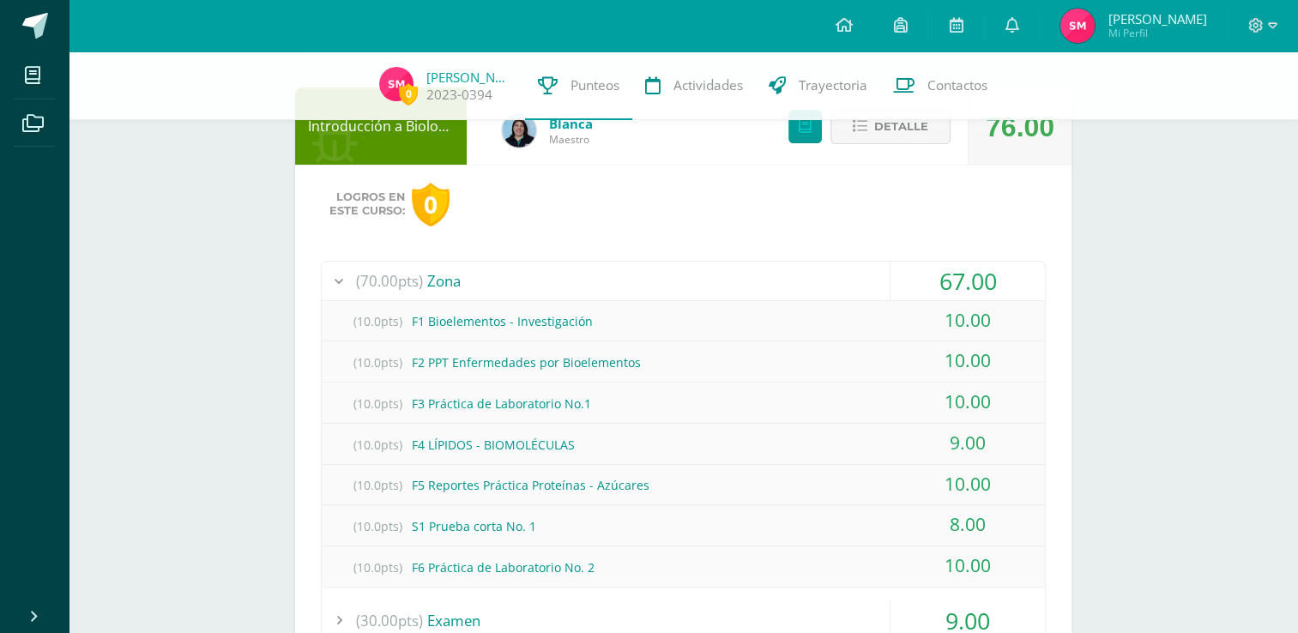
scroll to position [172, 0]
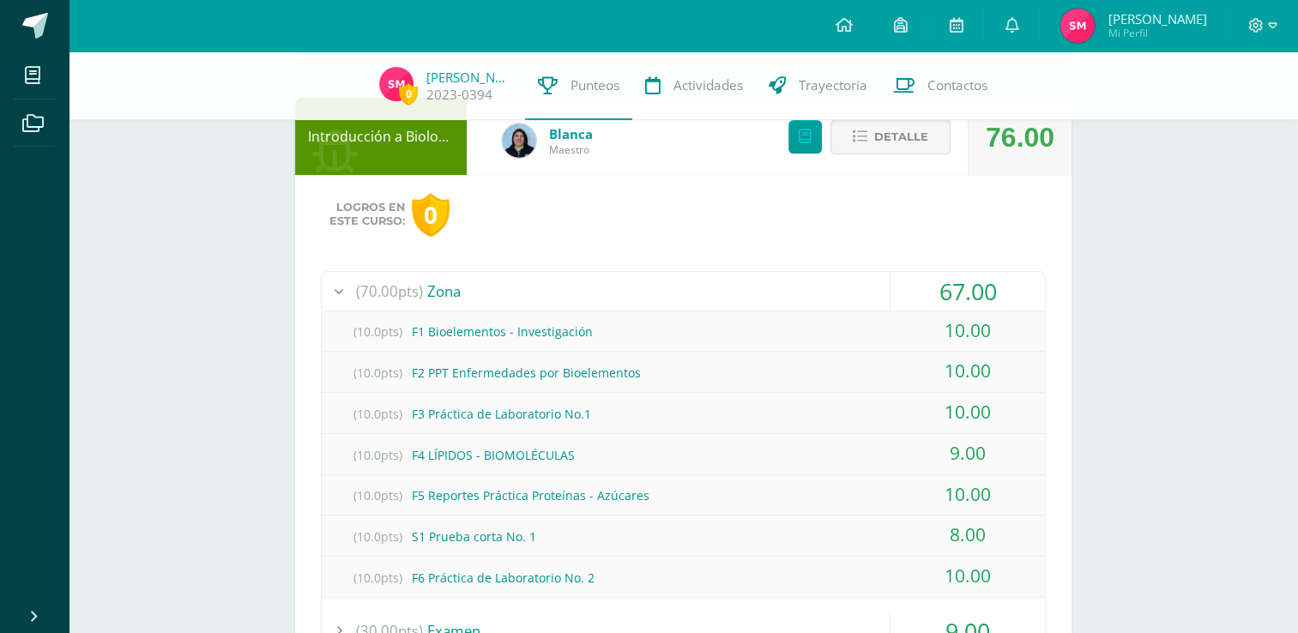
click at [811, 295] on div "(70.00pts) Zona" at bounding box center [683, 291] width 723 height 39
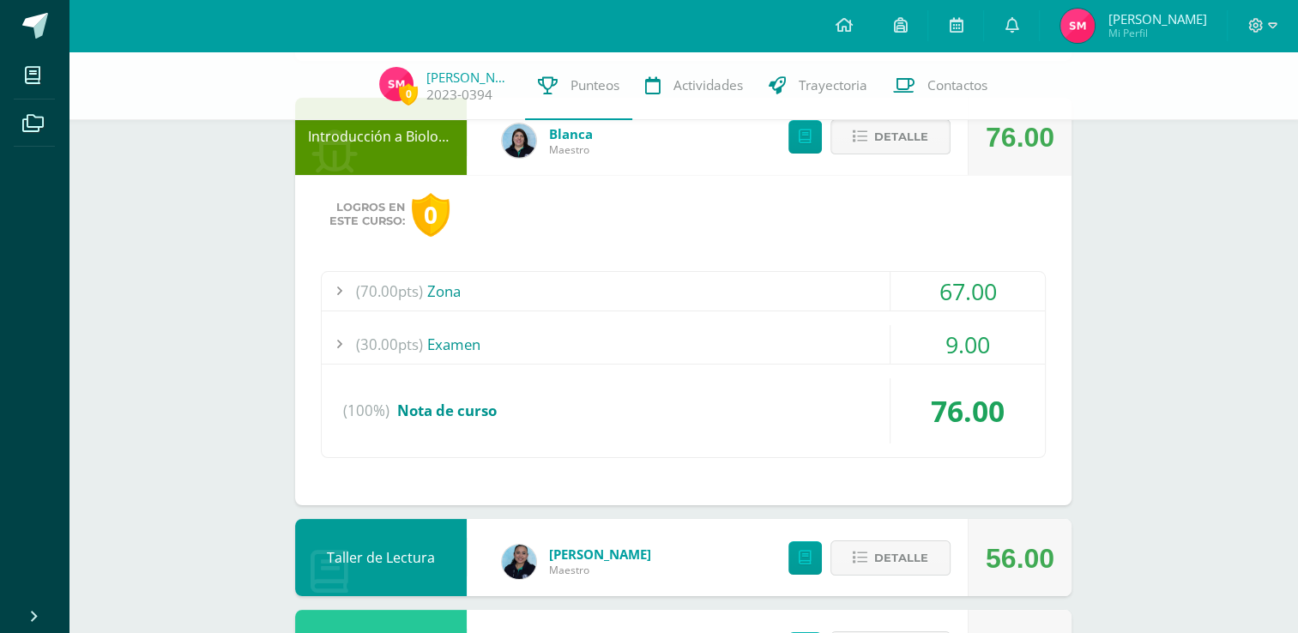
click at [873, 151] on button "Detalle" at bounding box center [890, 136] width 120 height 35
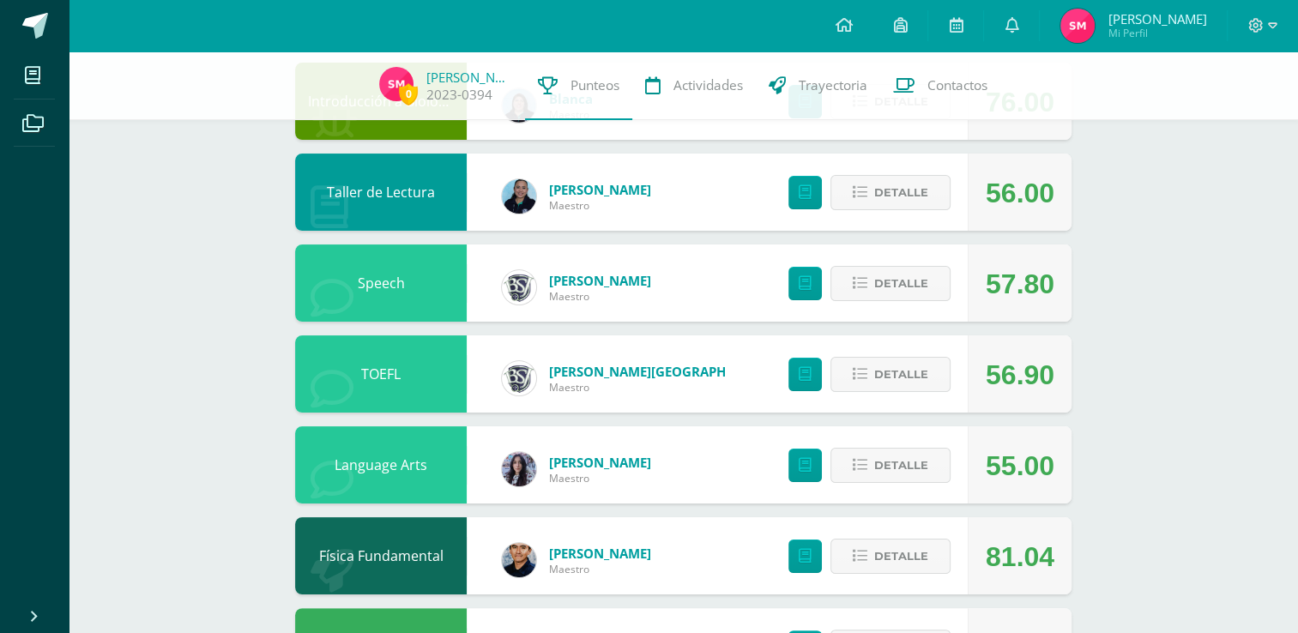
scroll to position [0, 0]
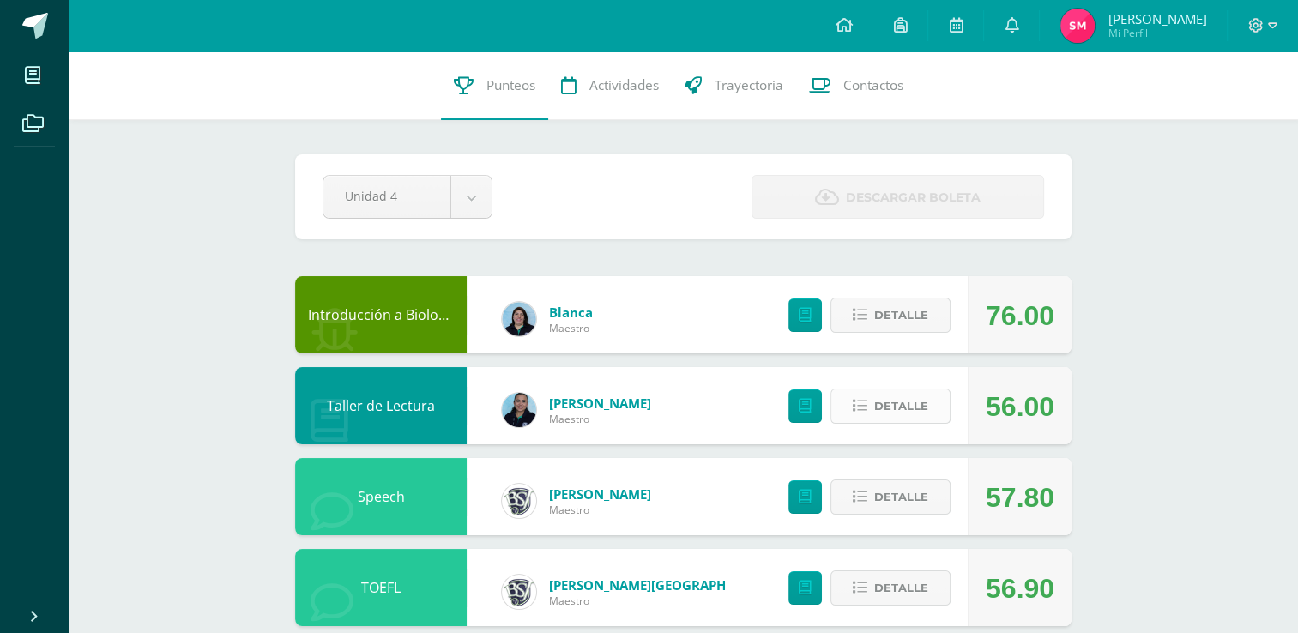
click at [918, 404] on span "Detalle" at bounding box center [901, 406] width 54 height 32
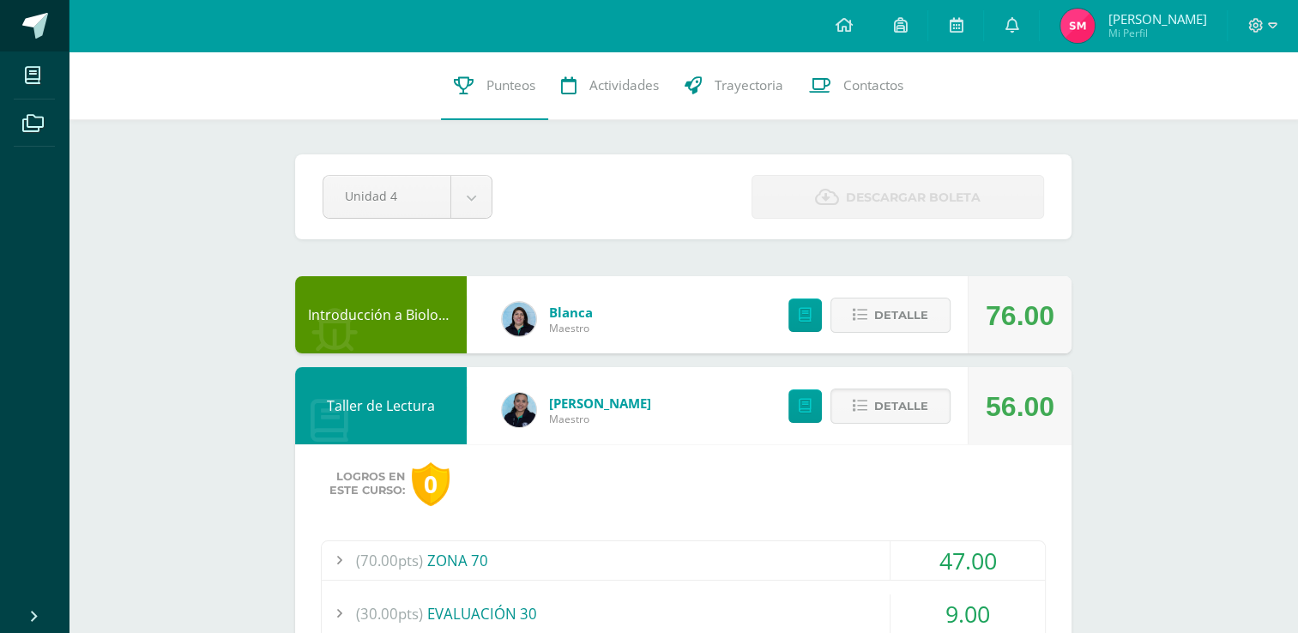
click at [35, 27] on span at bounding box center [35, 26] width 26 height 26
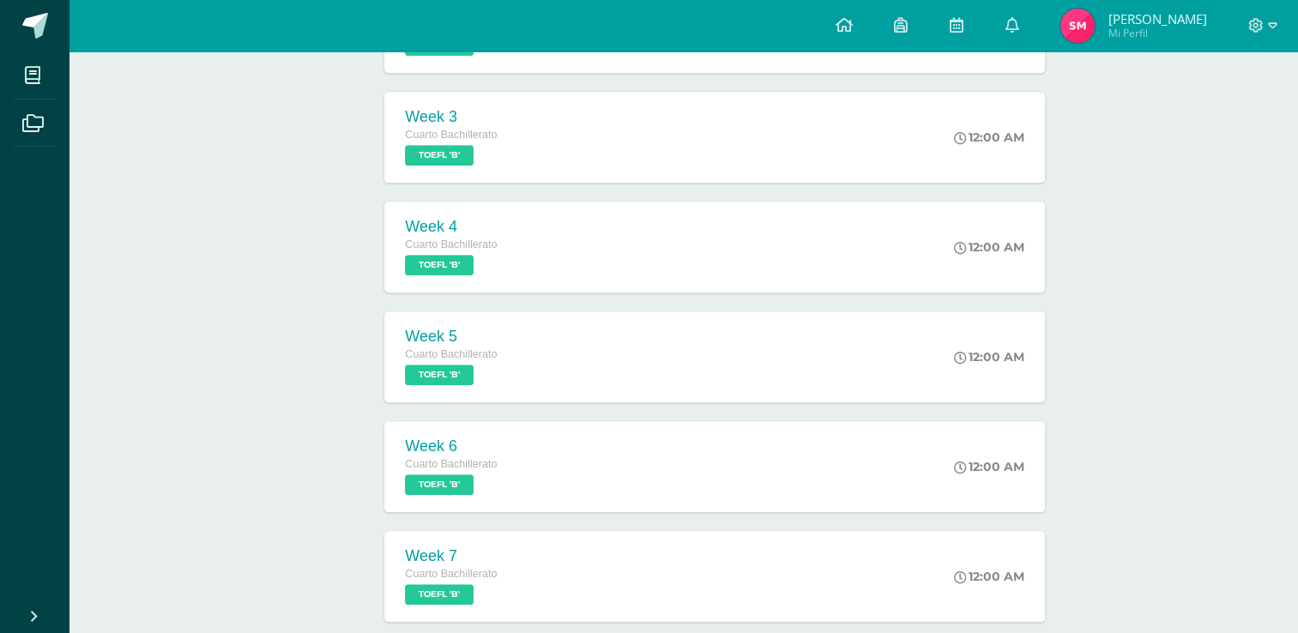
scroll to position [1540, 0]
